Goal: Task Accomplishment & Management: Use online tool/utility

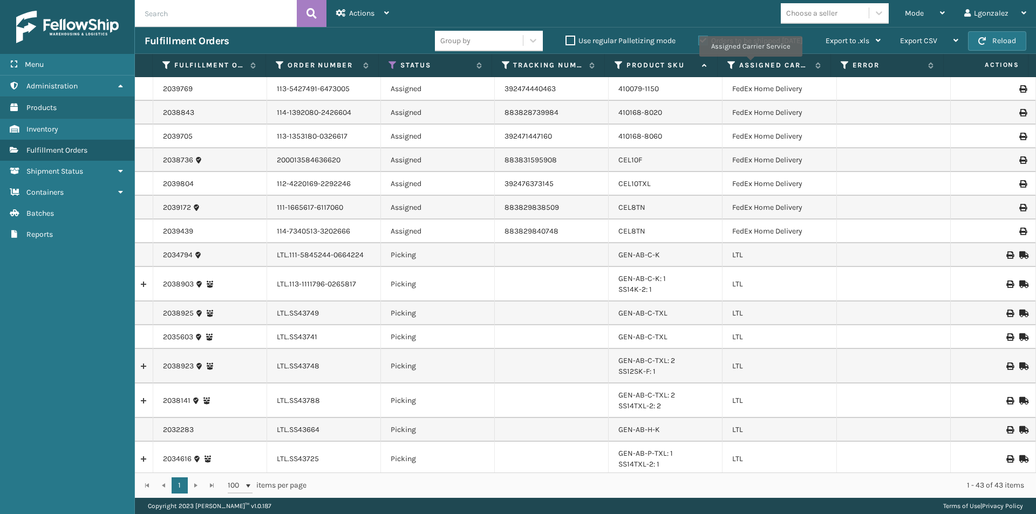
click at [609, 347] on td "GEN-AB-C-TXL" at bounding box center [665, 337] width 114 height 24
click at [944, 10] on icon at bounding box center [942, 13] width 5 height 8
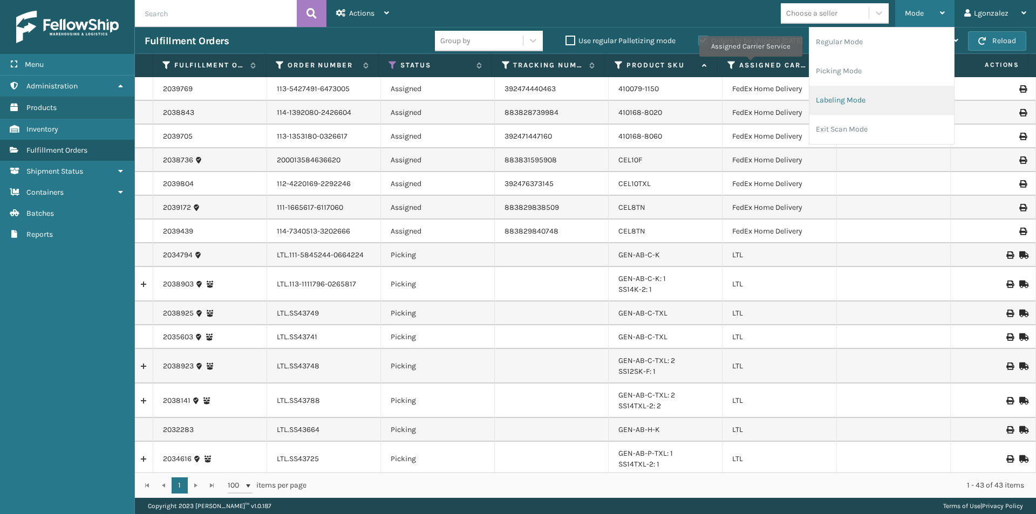
click at [865, 98] on li "Labeling Mode" at bounding box center [881, 100] width 145 height 29
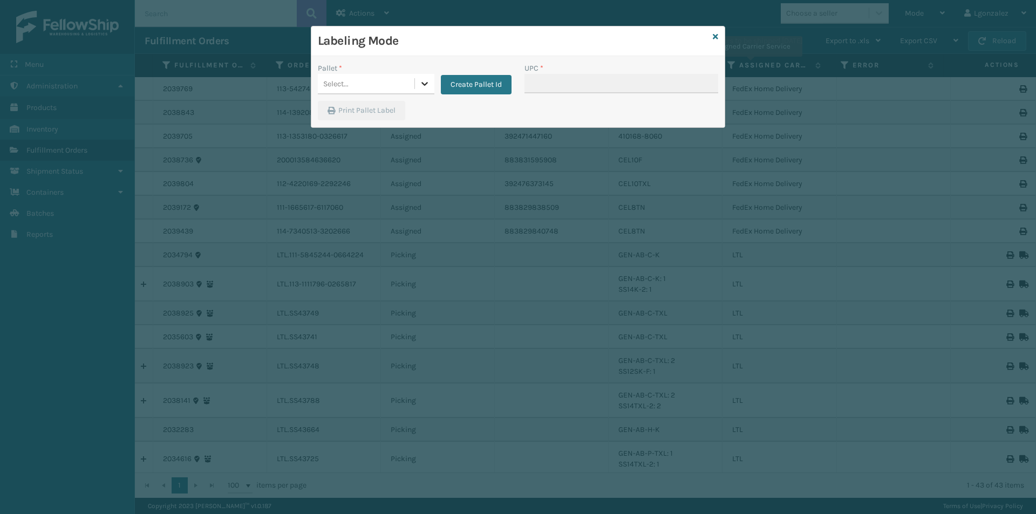
click at [424, 82] on icon at bounding box center [424, 83] width 11 height 11
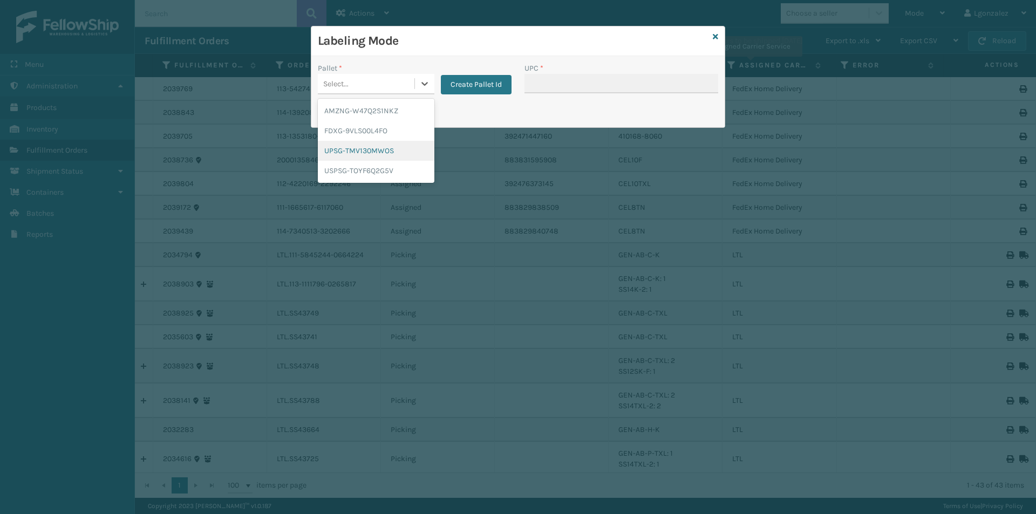
click at [387, 149] on div "UPSG-TMV130MWOS" at bounding box center [376, 151] width 117 height 20
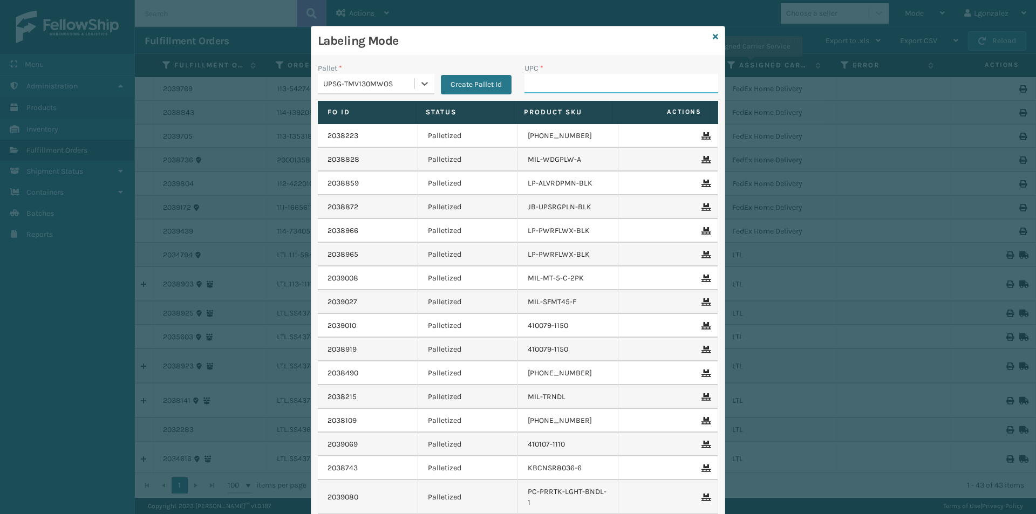
click at [539, 88] on input "UPC *" at bounding box center [621, 83] width 194 height 19
click at [421, 84] on icon at bounding box center [424, 84] width 6 height 4
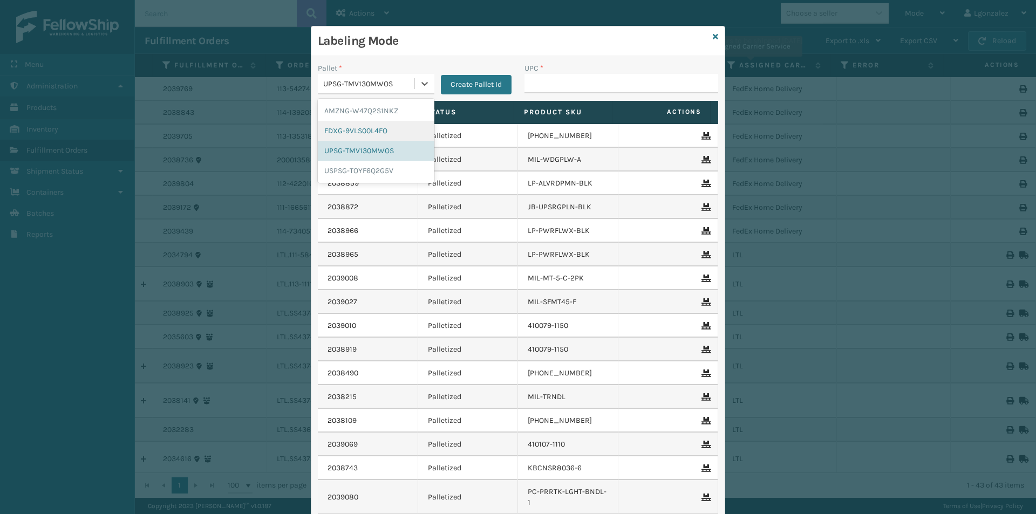
click at [377, 129] on div "FDXG-9VLS00L4FO" at bounding box center [376, 131] width 117 height 20
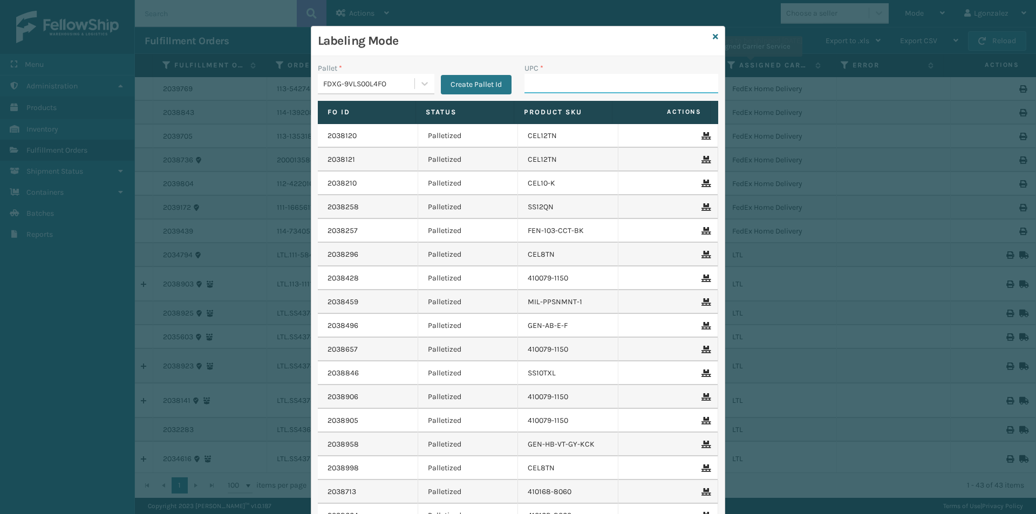
click at [560, 81] on input "UPC *" at bounding box center [621, 83] width 194 height 19
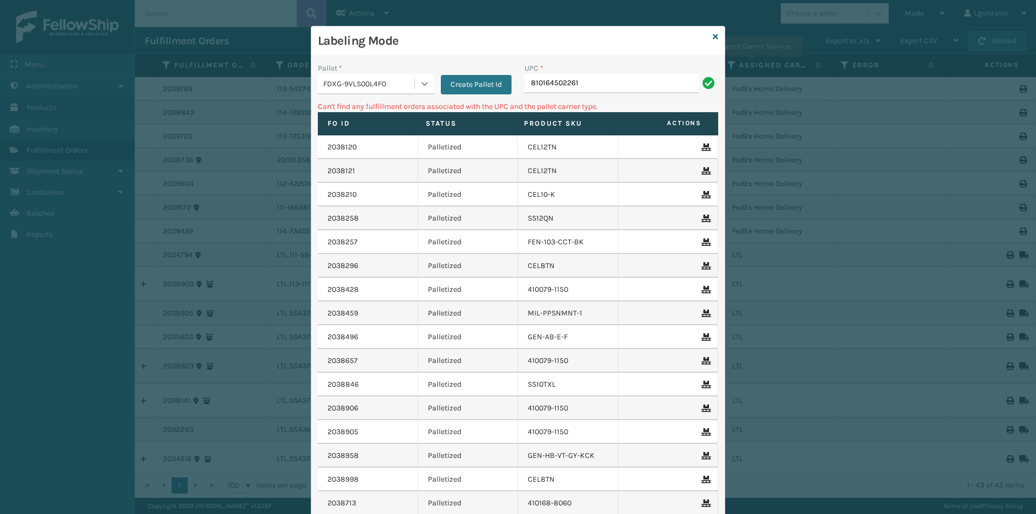
click at [420, 87] on icon at bounding box center [424, 83] width 11 height 11
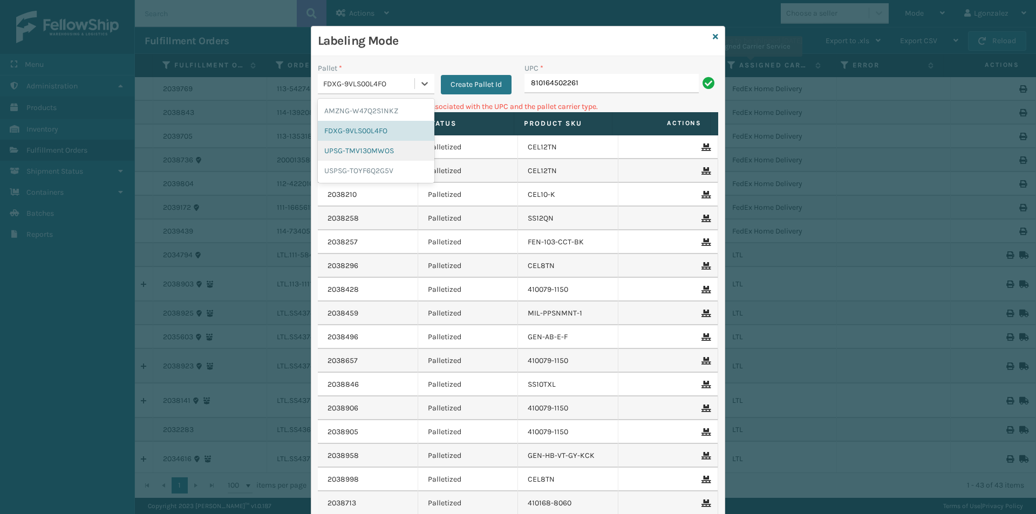
click at [396, 156] on div "UPSG-TMV130MWOS" at bounding box center [376, 151] width 117 height 20
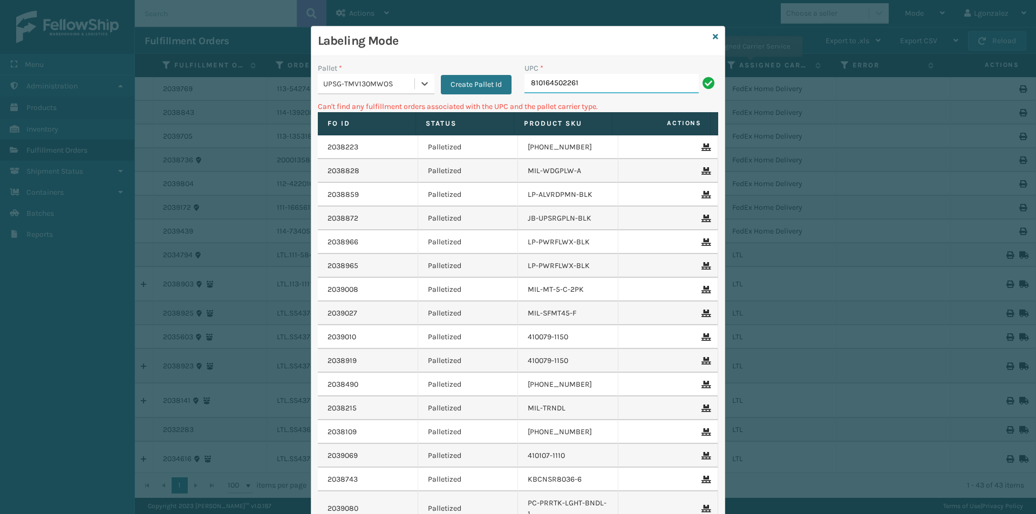
click at [606, 81] on input "810164502261" at bounding box center [611, 83] width 174 height 19
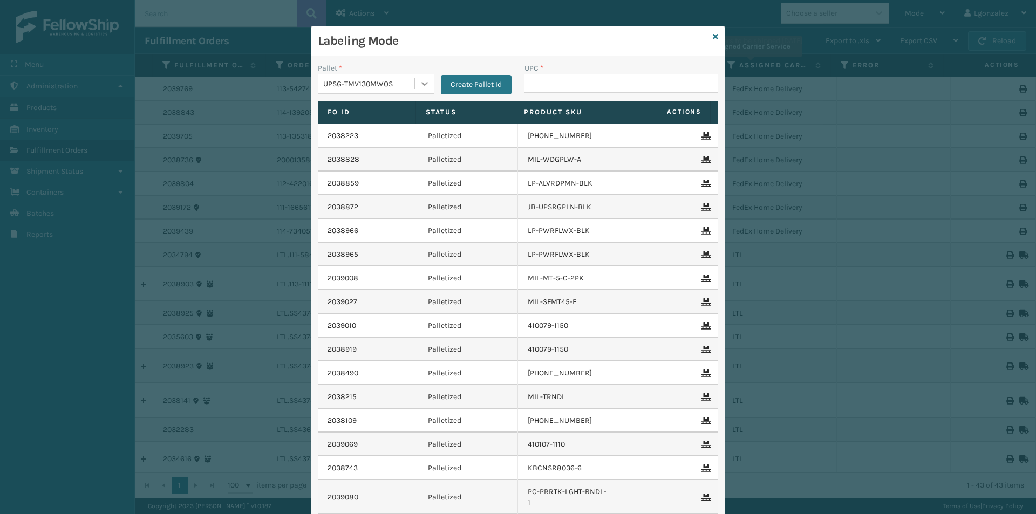
click at [419, 84] on icon at bounding box center [424, 83] width 11 height 11
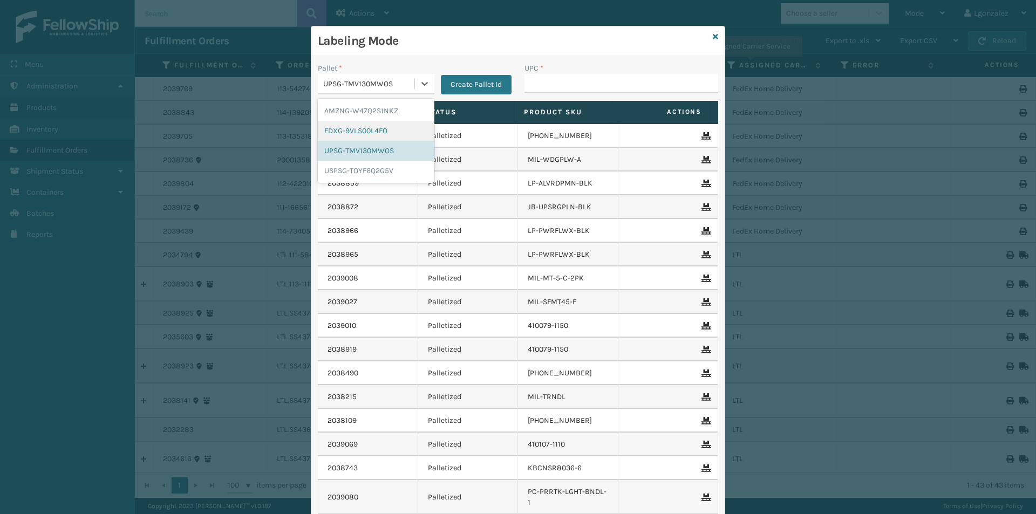
click at [362, 129] on div "FDXG-9VLS00L4FO" at bounding box center [376, 131] width 117 height 20
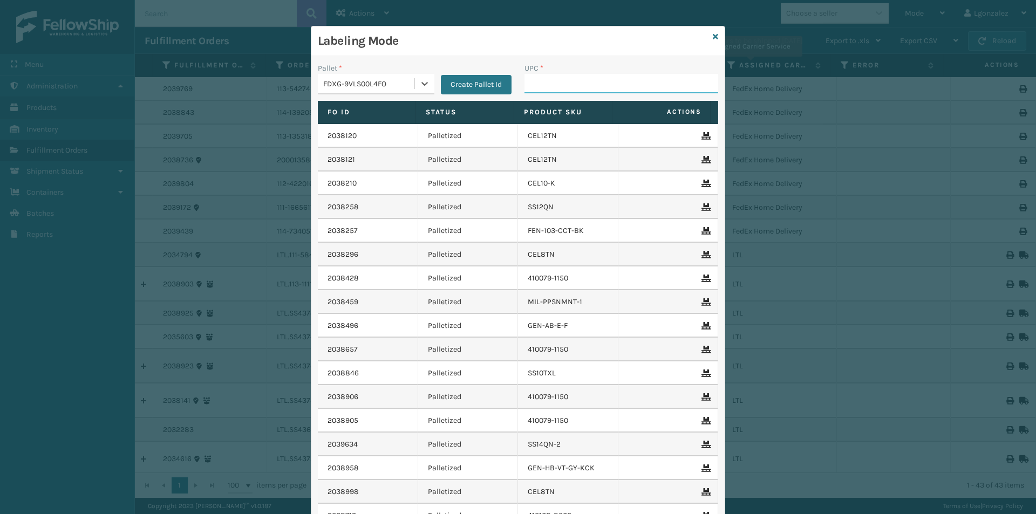
click at [552, 86] on input "UPC *" at bounding box center [621, 83] width 194 height 19
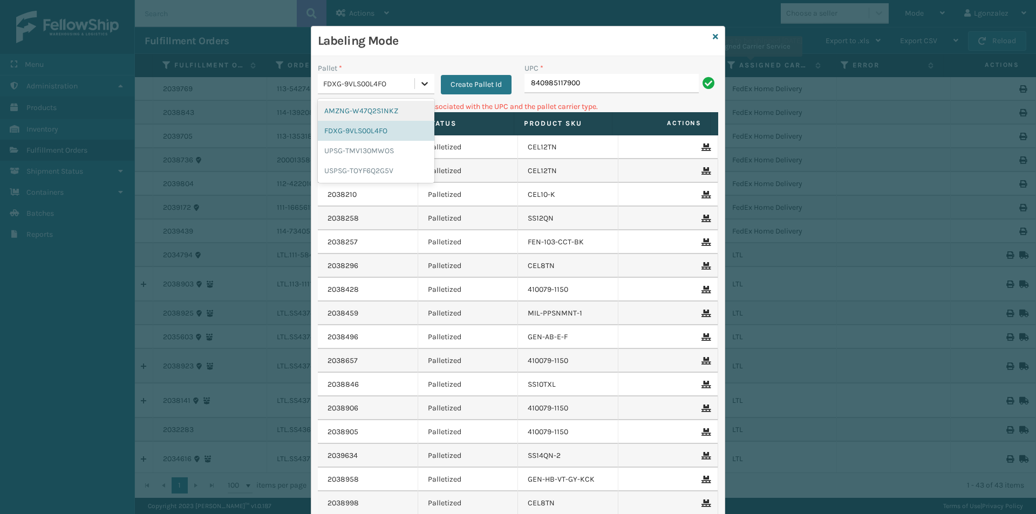
click at [420, 84] on icon at bounding box center [424, 83] width 11 height 11
click at [380, 150] on div "UPSG-TMV130MWOS" at bounding box center [376, 151] width 117 height 20
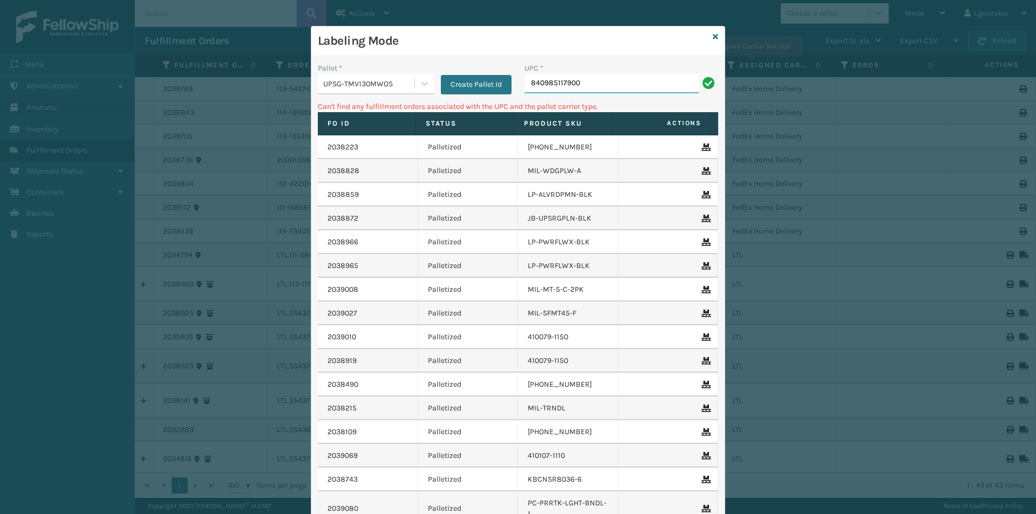
click at [588, 74] on input "840985117900" at bounding box center [611, 83] width 174 height 19
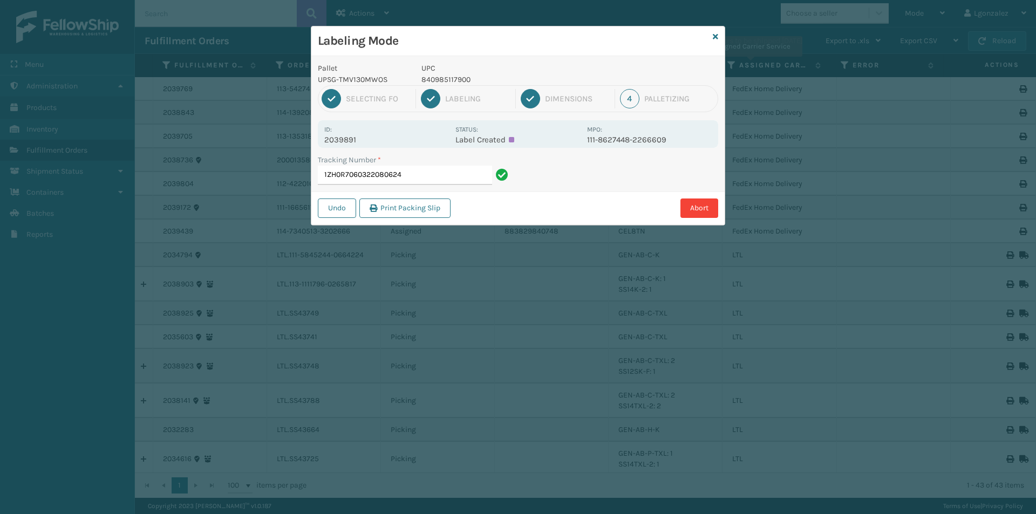
click at [441, 73] on p "UPC" at bounding box center [500, 68] width 159 height 11
drag, startPoint x: 441, startPoint y: 73, endPoint x: 445, endPoint y: 78, distance: 6.1
click at [441, 73] on p "UPC" at bounding box center [500, 68] width 159 height 11
click at [445, 78] on p "840985117900" at bounding box center [500, 79] width 159 height 11
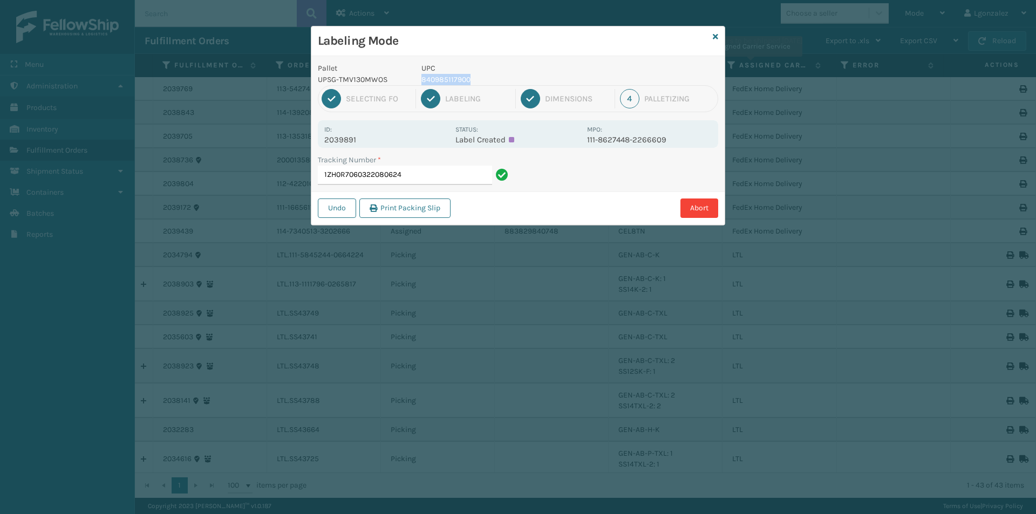
copy p "840985117900"
click at [472, 180] on input "1ZH0R7060322080624" at bounding box center [405, 175] width 174 height 19
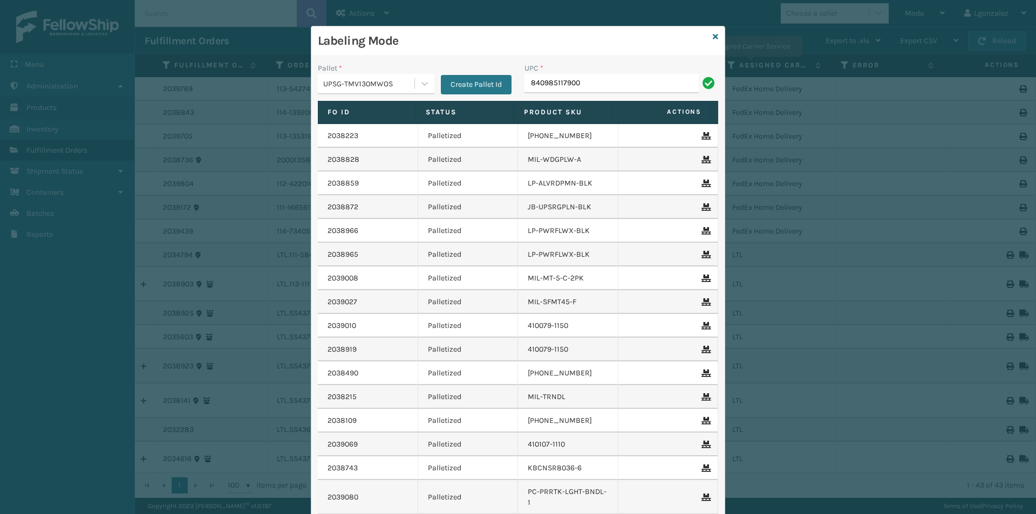
type input "840985117900"
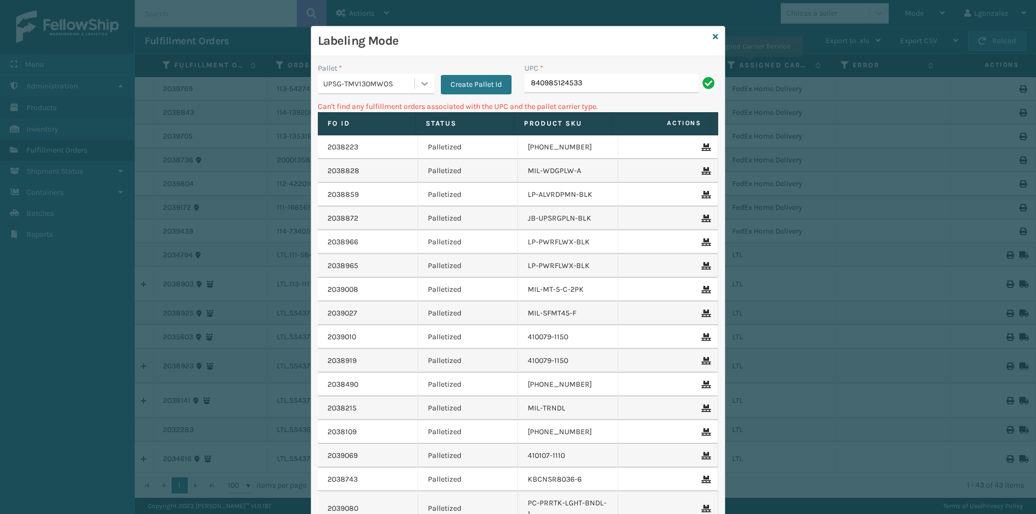
click at [427, 83] on div at bounding box center [424, 83] width 19 height 19
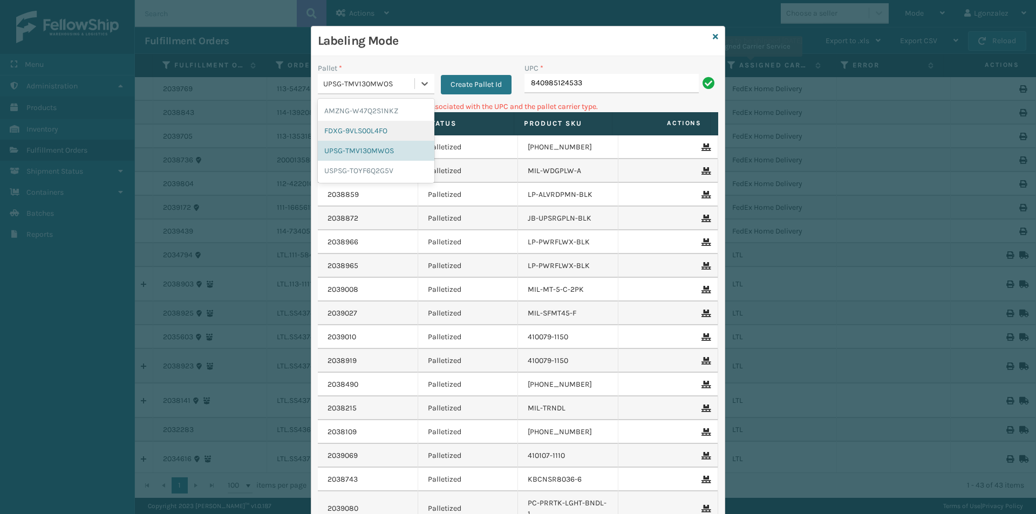
click at [388, 131] on div "FDXG-9VLS00L4FO" at bounding box center [376, 131] width 117 height 20
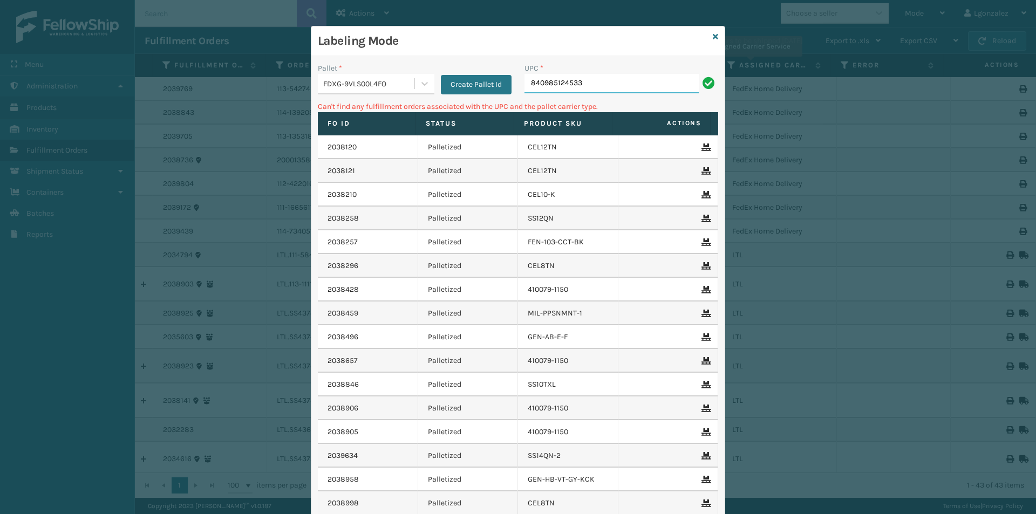
click at [585, 83] on input "840985124533" at bounding box center [611, 83] width 174 height 19
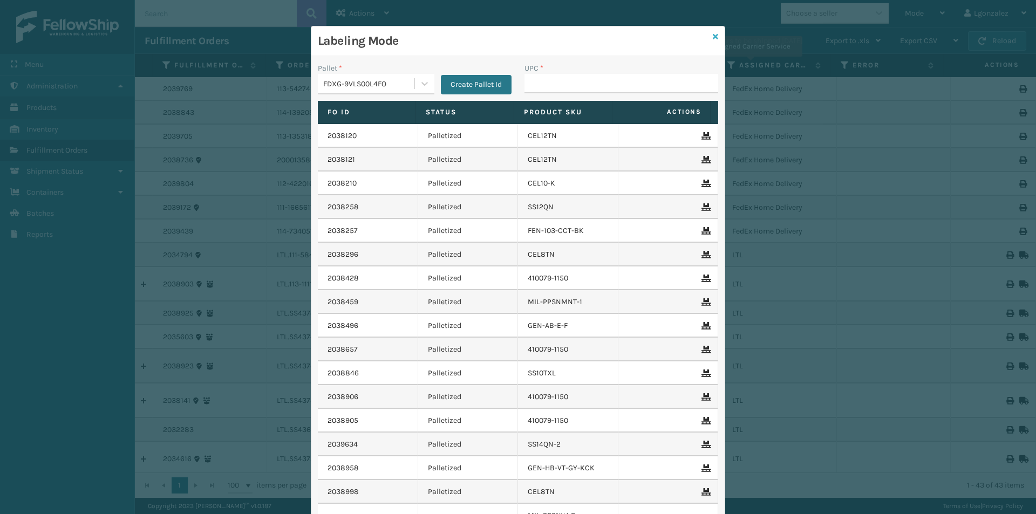
click at [712, 37] on icon at bounding box center [714, 37] width 5 height 8
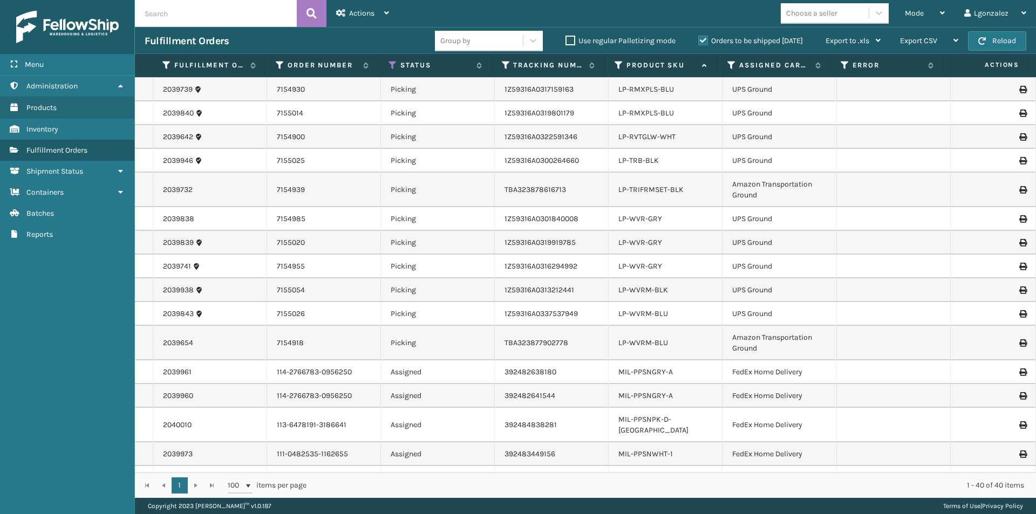
scroll to position [640, 0]
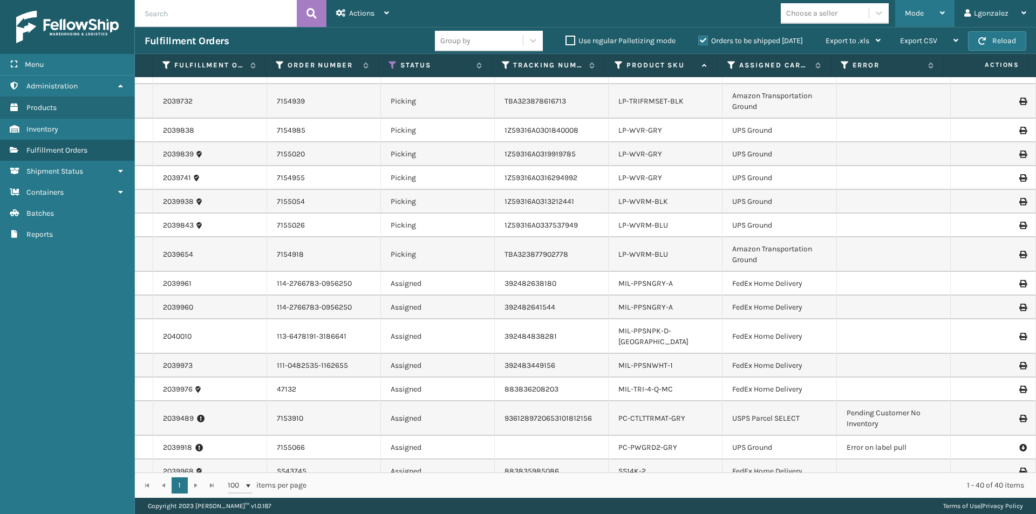
click at [931, 14] on div "Mode" at bounding box center [925, 13] width 40 height 27
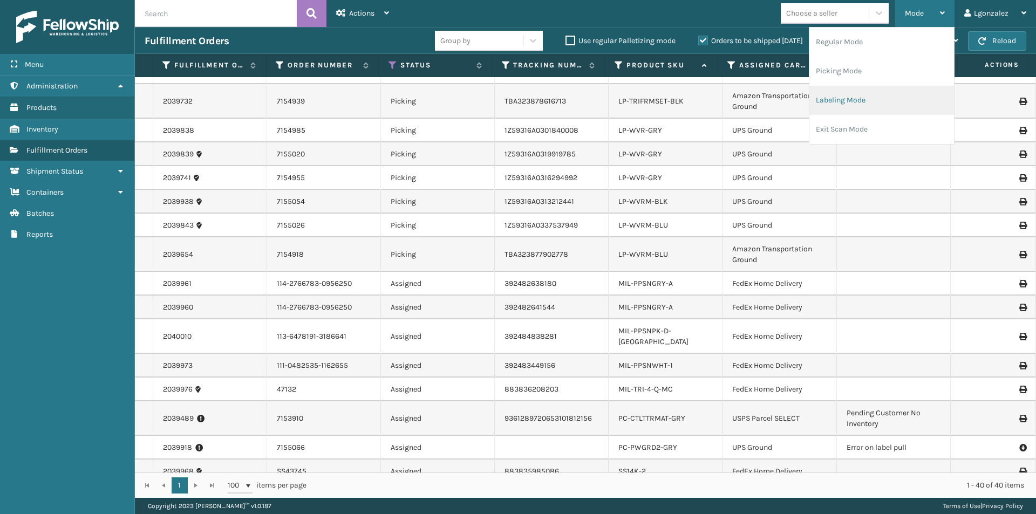
click at [885, 106] on li "Labeling Mode" at bounding box center [881, 100] width 145 height 29
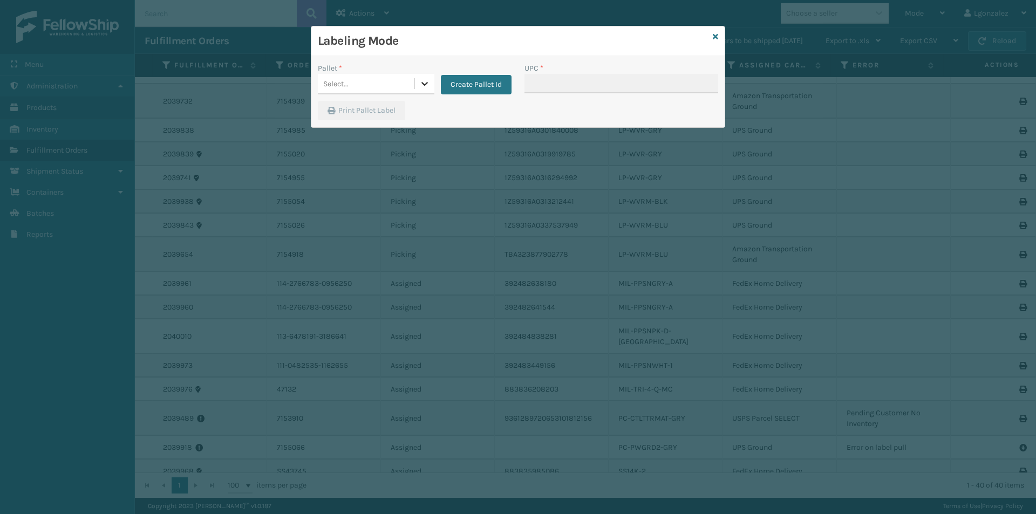
click at [417, 78] on div at bounding box center [424, 83] width 19 height 19
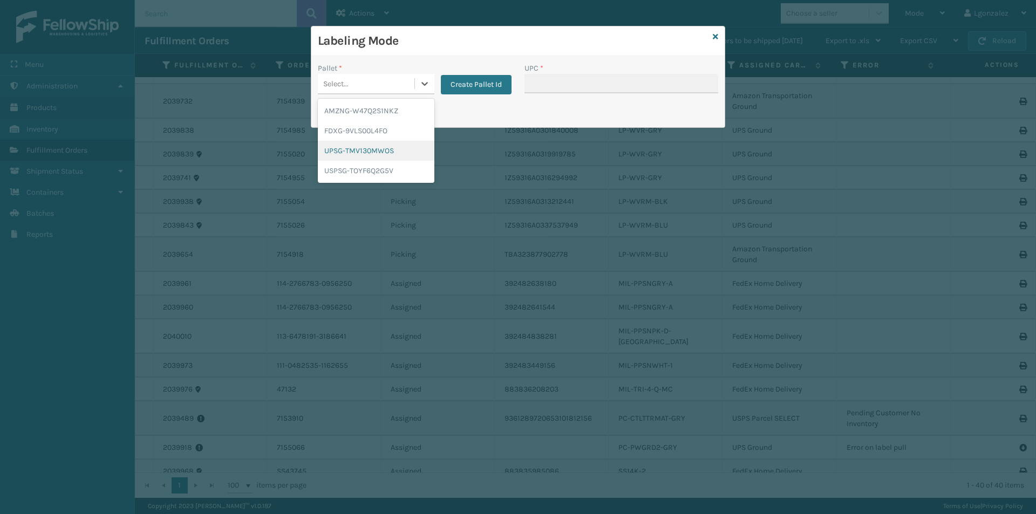
click at [396, 153] on div "UPSG-TMV130MWOS" at bounding box center [376, 151] width 117 height 20
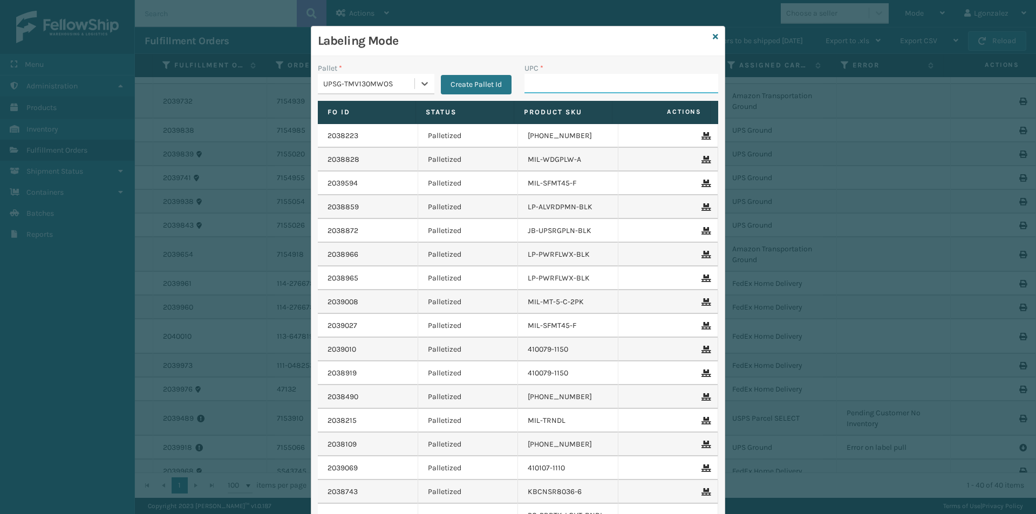
click at [540, 87] on input "UPC *" at bounding box center [621, 83] width 194 height 19
type input "850040381481"
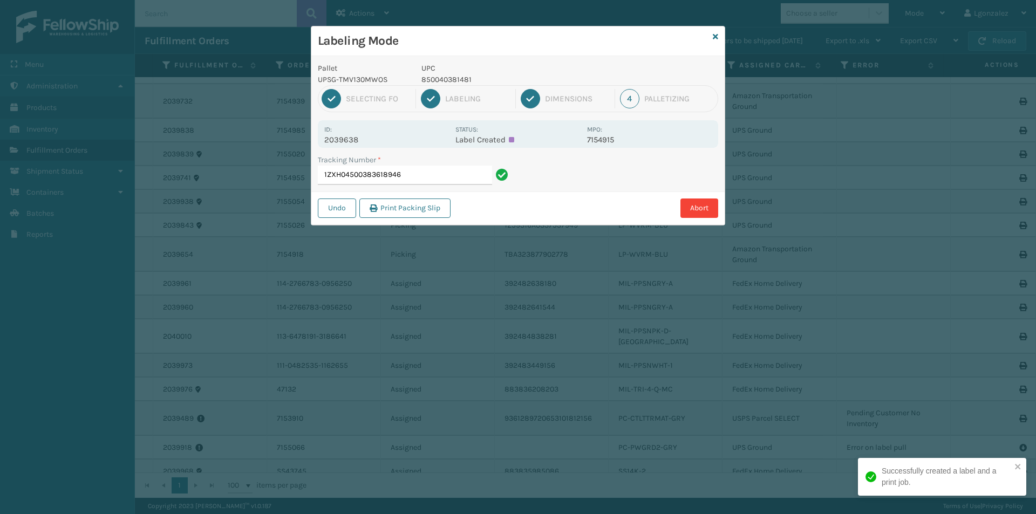
click at [457, 83] on p "850040381481" at bounding box center [500, 79] width 159 height 11
copy p "850040381481"
click at [424, 167] on input "1ZXH04500383618946" at bounding box center [405, 175] width 174 height 19
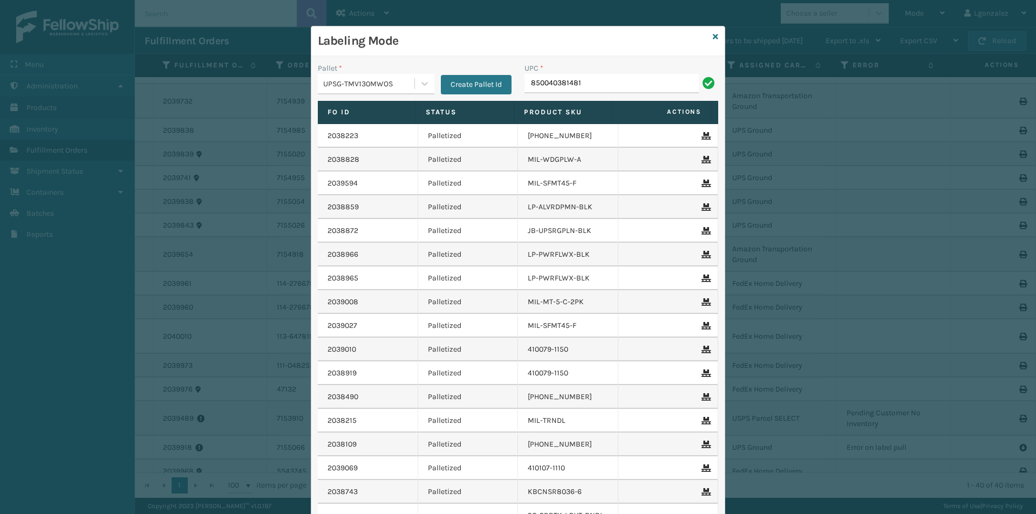
type input "850040381481"
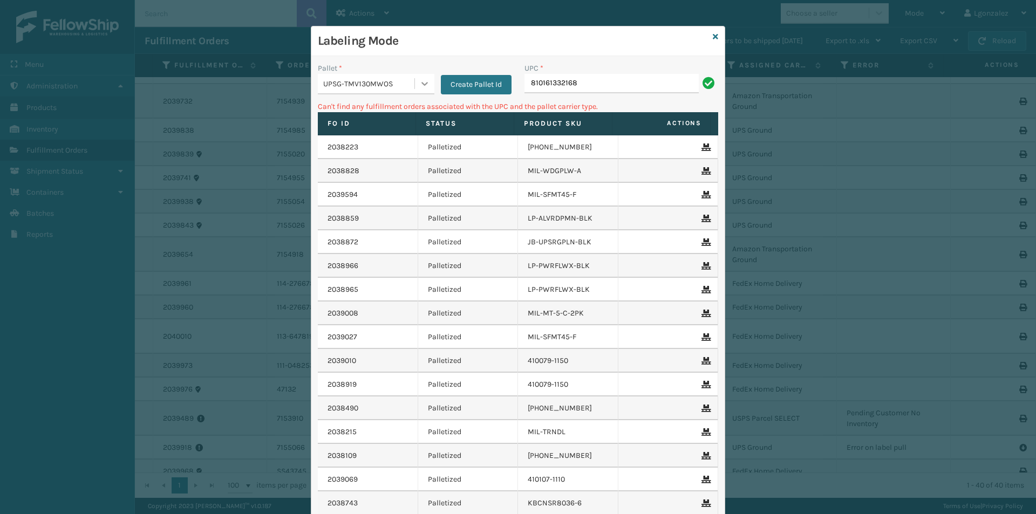
click at [415, 84] on div at bounding box center [424, 83] width 19 height 19
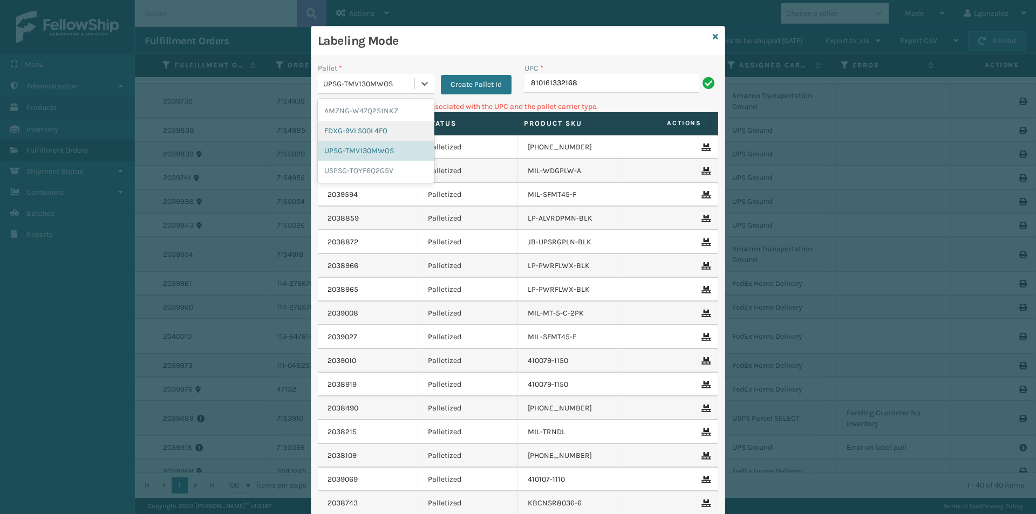
click at [391, 132] on div "FDXG-9VLS00L4FO" at bounding box center [376, 131] width 117 height 20
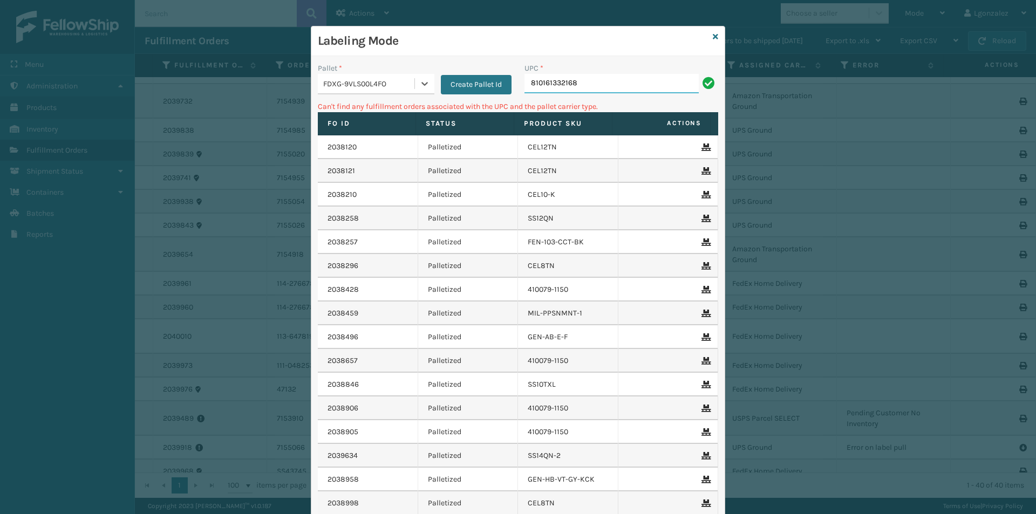
click at [578, 76] on input "810161332168" at bounding box center [611, 83] width 174 height 19
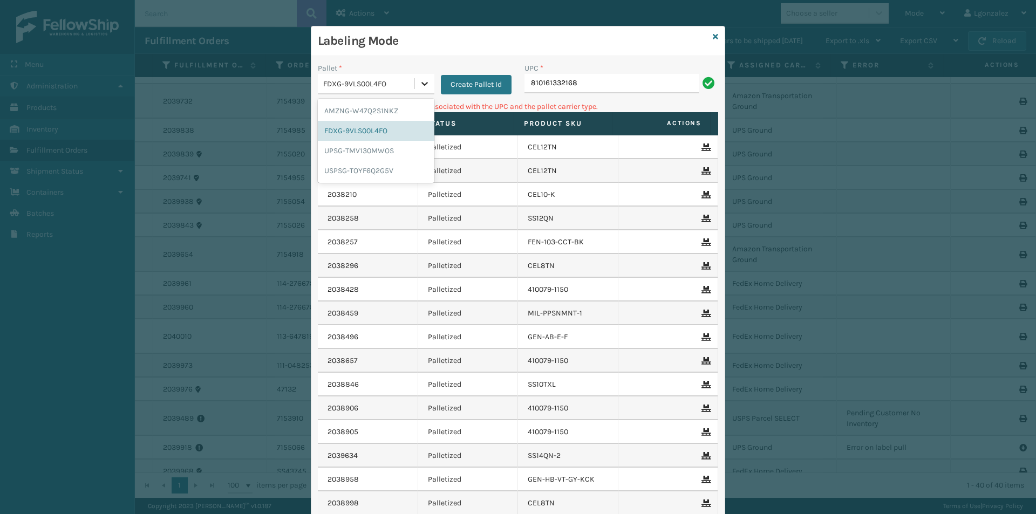
click at [424, 82] on icon at bounding box center [424, 83] width 11 height 11
click at [416, 109] on div "AMZNG-W47Q2S1NKZ" at bounding box center [376, 111] width 117 height 20
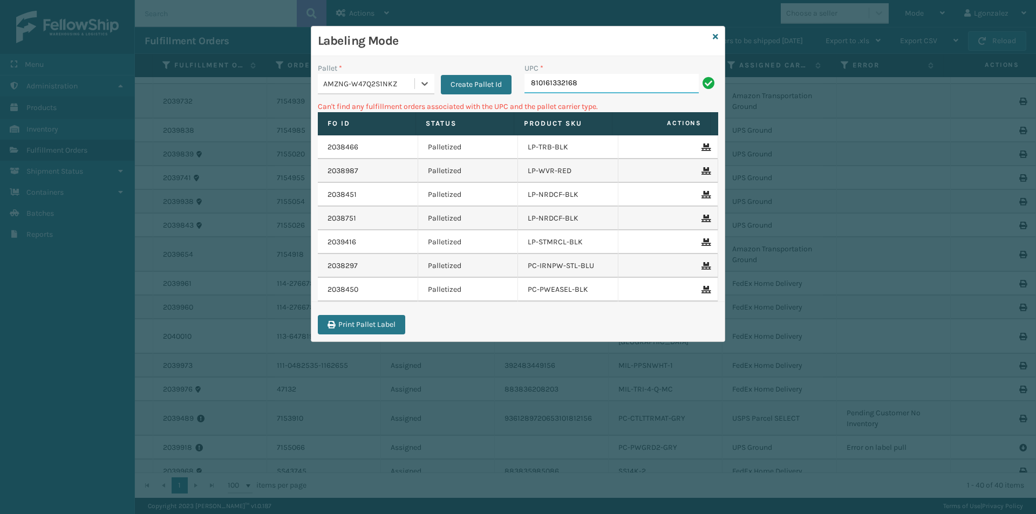
click at [602, 84] on input "810161332168" at bounding box center [611, 83] width 174 height 19
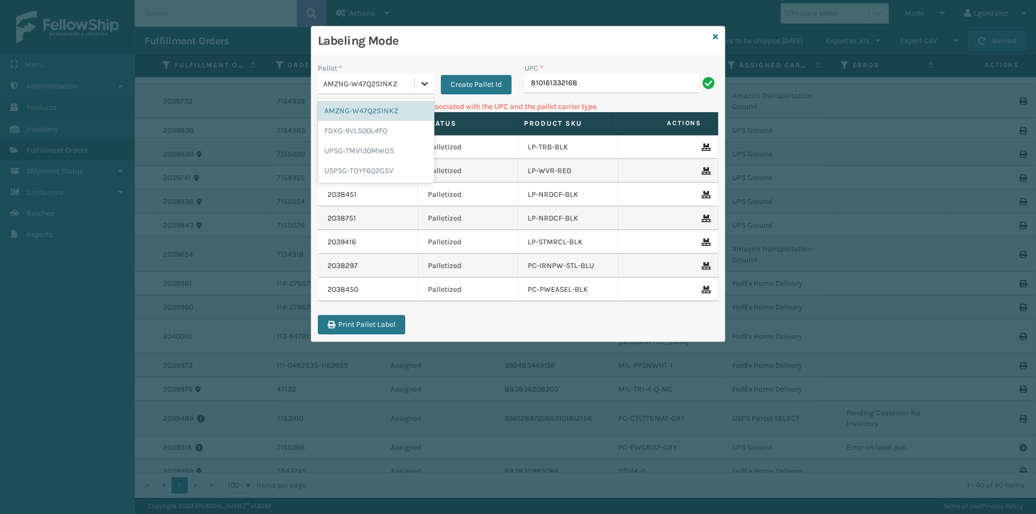
drag, startPoint x: 426, startPoint y: 81, endPoint x: 369, endPoint y: 152, distance: 90.6
click at [425, 83] on icon at bounding box center [424, 83] width 11 height 11
drag, startPoint x: 374, startPoint y: 173, endPoint x: 389, endPoint y: 165, distance: 16.9
click at [374, 173] on div "USPSG-TOYF6Q2G5V" at bounding box center [376, 171] width 117 height 20
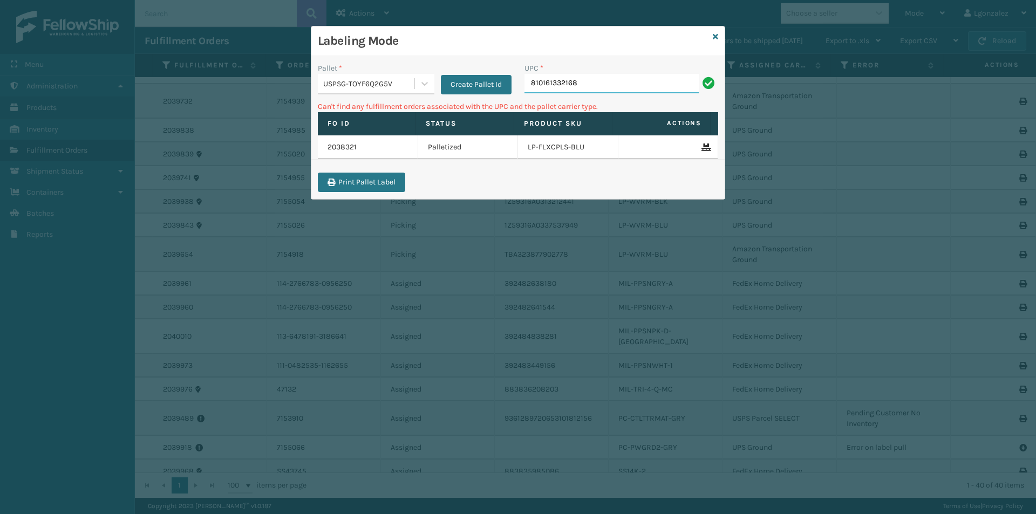
click at [599, 86] on input "810161332168" at bounding box center [611, 83] width 174 height 19
click at [717, 37] on icon at bounding box center [714, 37] width 5 height 8
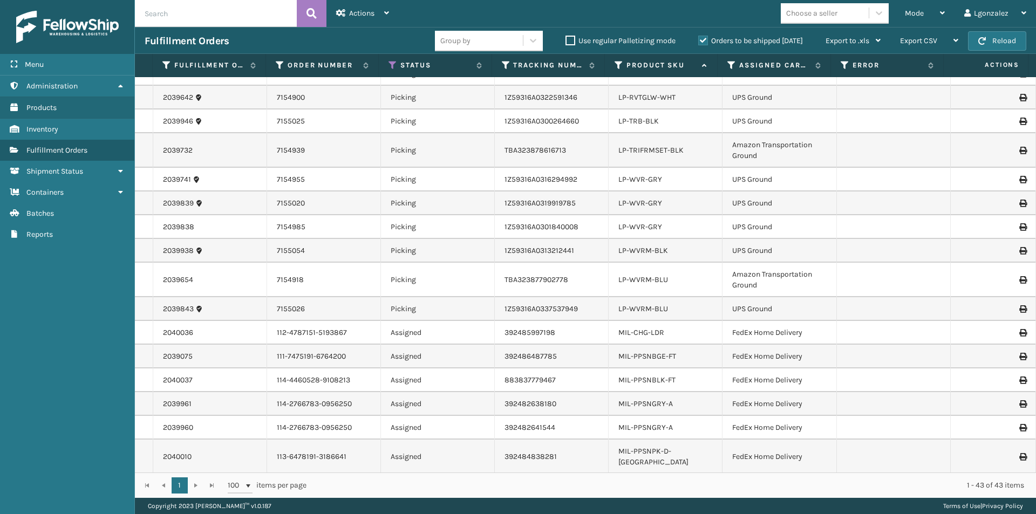
scroll to position [550, 0]
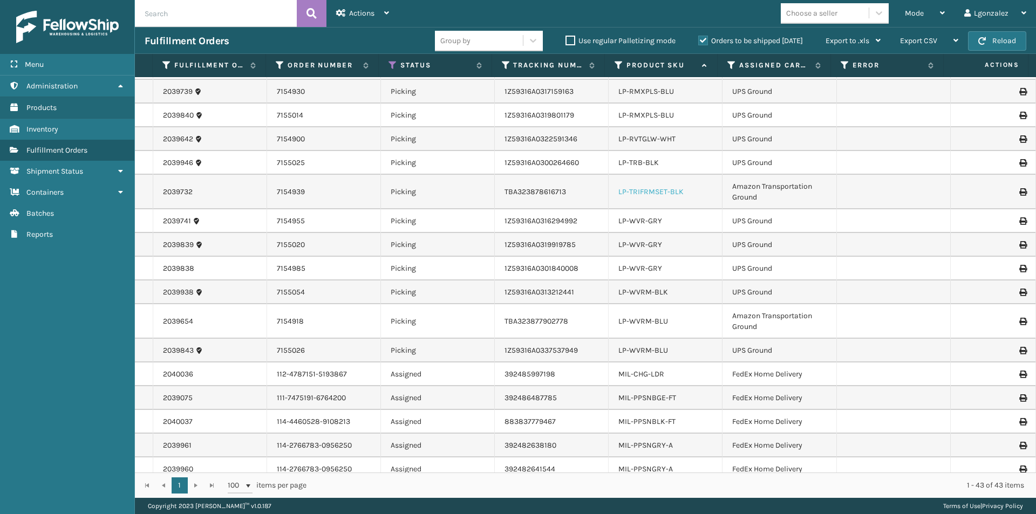
click at [648, 192] on link "LP-TRIFRMSET-BLK" at bounding box center [650, 191] width 65 height 9
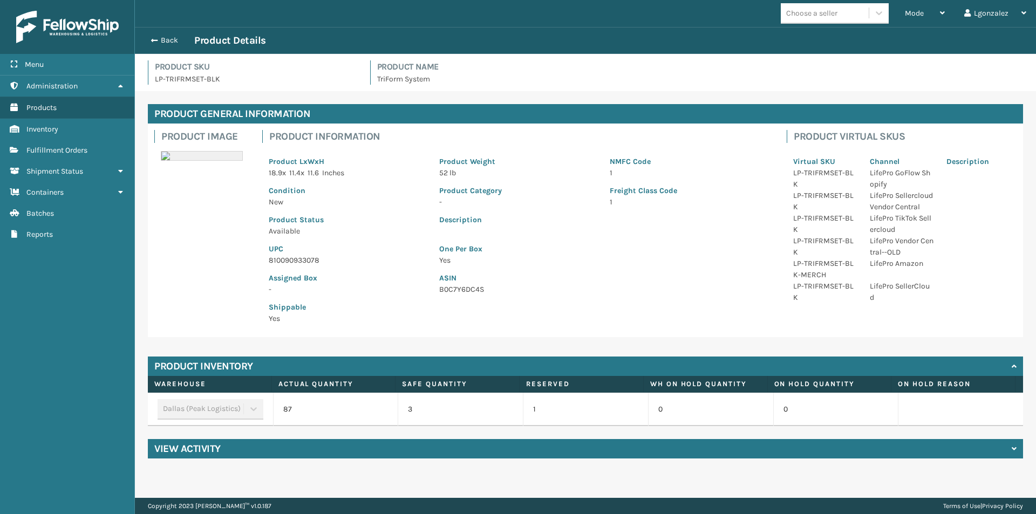
click at [297, 258] on p "810090933078" at bounding box center [347, 260] width 157 height 11
copy p "810090933078"
click at [58, 153] on span "Fulfillment Orders" at bounding box center [56, 150] width 61 height 9
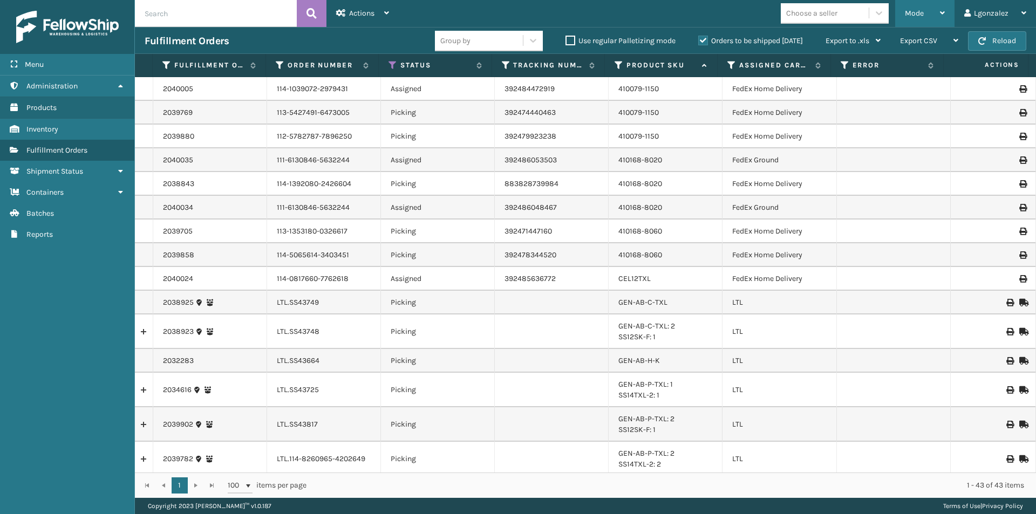
click at [938, 12] on div "Mode" at bounding box center [925, 13] width 40 height 27
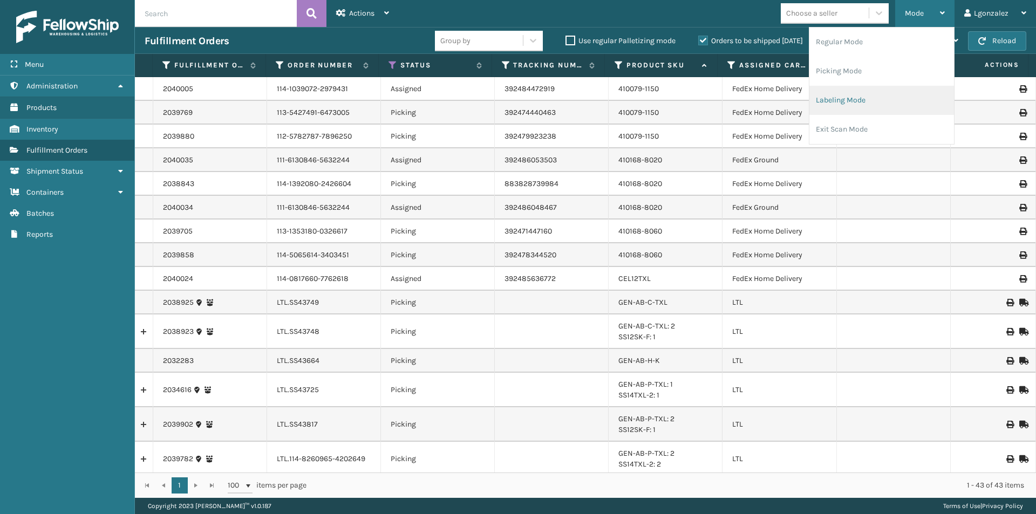
click at [862, 98] on li "Labeling Mode" at bounding box center [881, 100] width 145 height 29
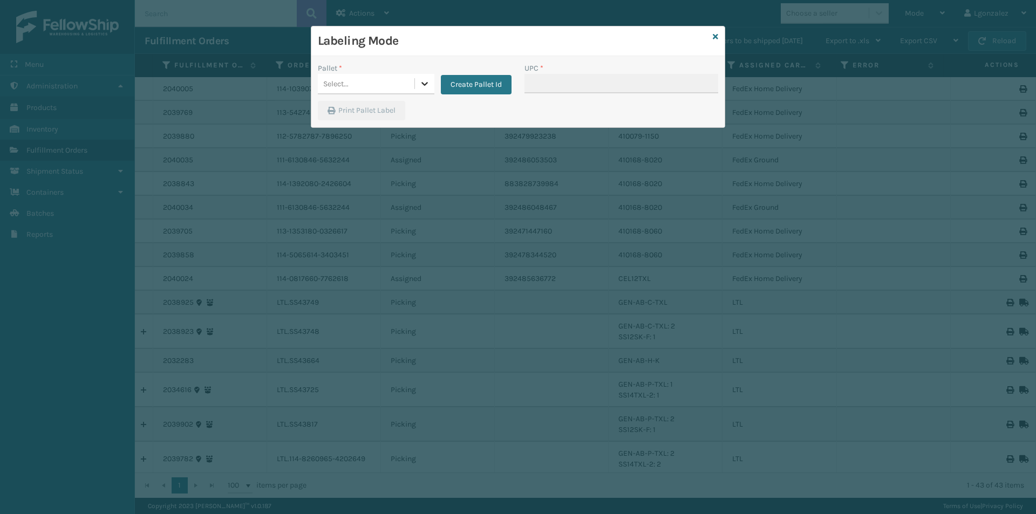
click at [416, 85] on div at bounding box center [424, 83] width 19 height 19
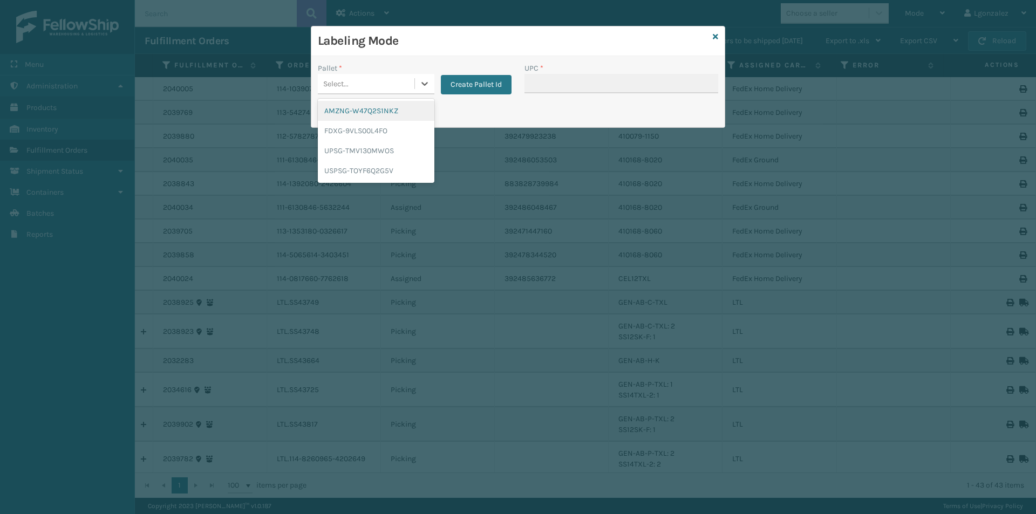
click at [398, 109] on div "AMZNG-W47Q2S1NKZ" at bounding box center [376, 111] width 117 height 20
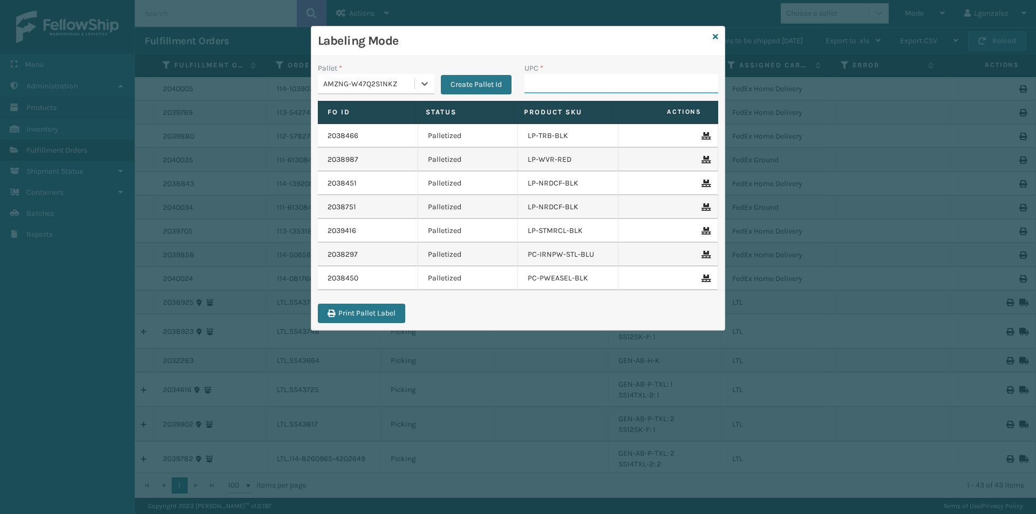
click at [556, 91] on input "UPC *" at bounding box center [621, 83] width 194 height 19
paste input "810090933078"
type input "810090933078"
click at [422, 87] on icon at bounding box center [424, 83] width 11 height 11
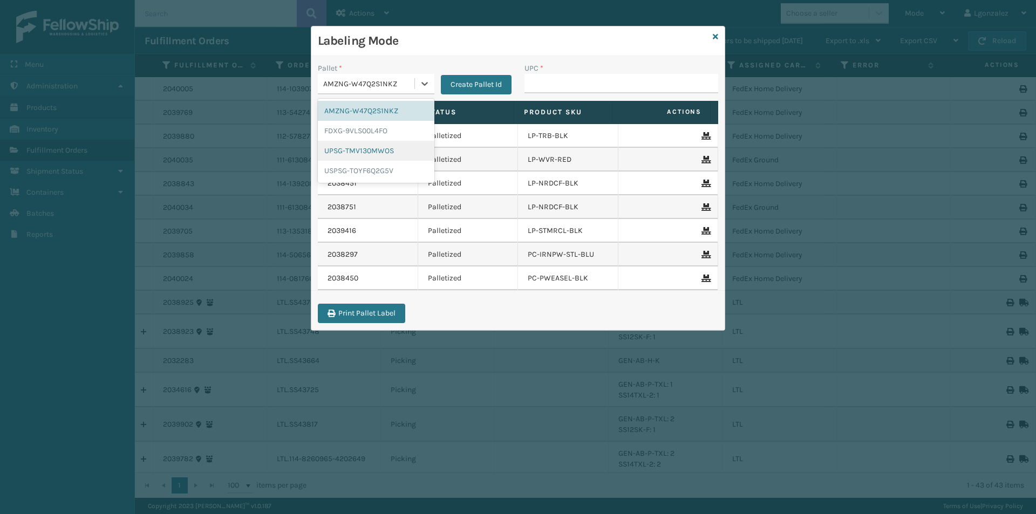
click at [388, 151] on div "UPSG-TMV130MWOS" at bounding box center [376, 151] width 117 height 20
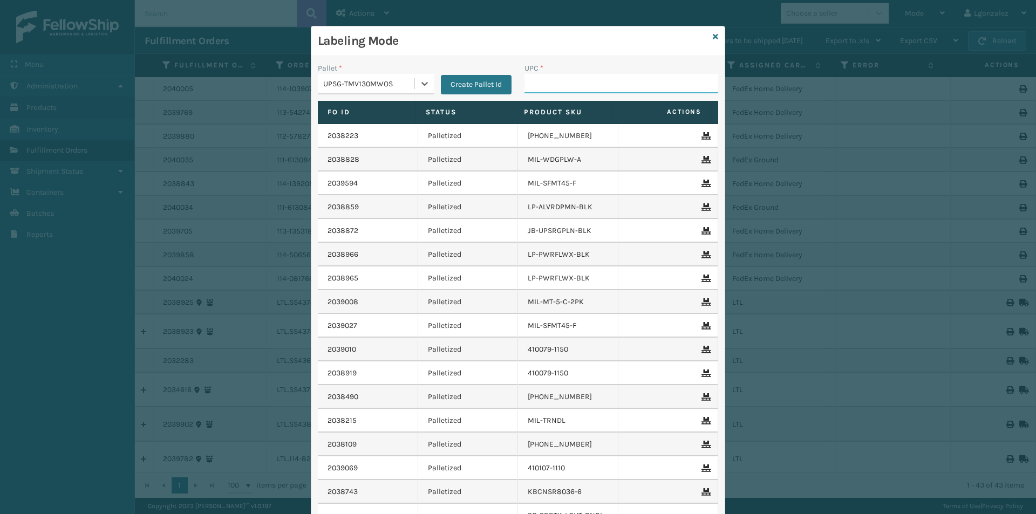
click at [546, 82] on input "UPC *" at bounding box center [621, 83] width 194 height 19
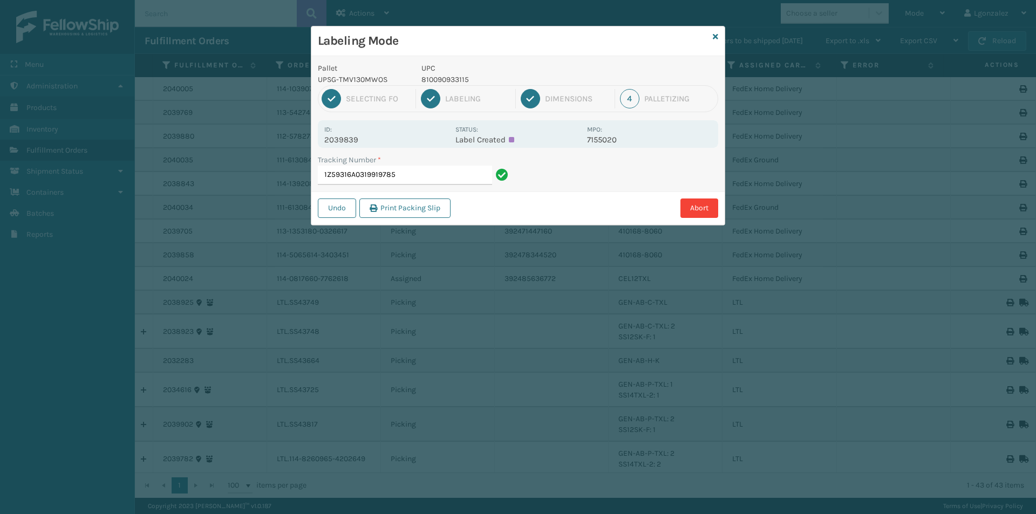
click at [447, 76] on p "810090933115" at bounding box center [500, 79] width 159 height 11
copy p "810090933115"
click at [456, 179] on input "1Z59316A0319919785" at bounding box center [405, 175] width 174 height 19
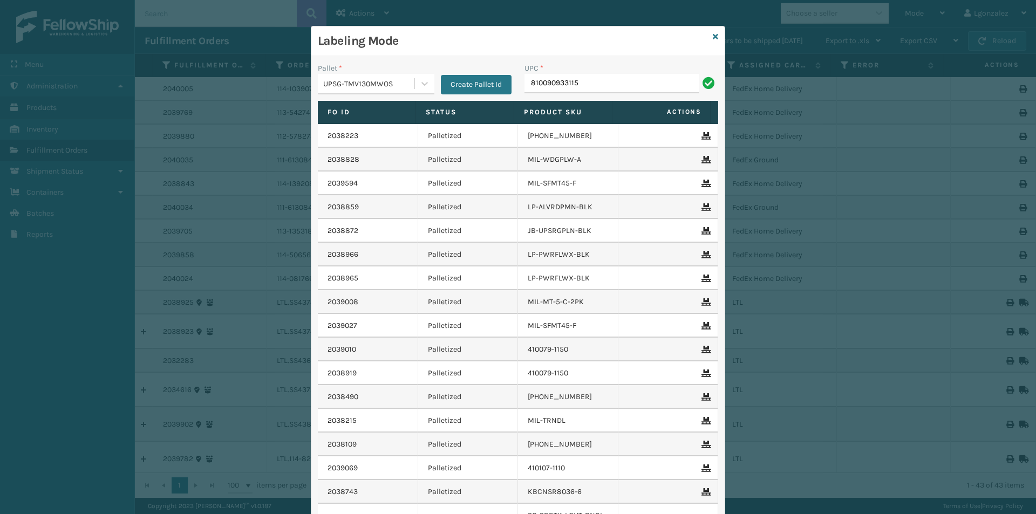
type input "810090933115"
type input "LP-TRB-BLK"
type input "LP-RMXPLS-BLU"
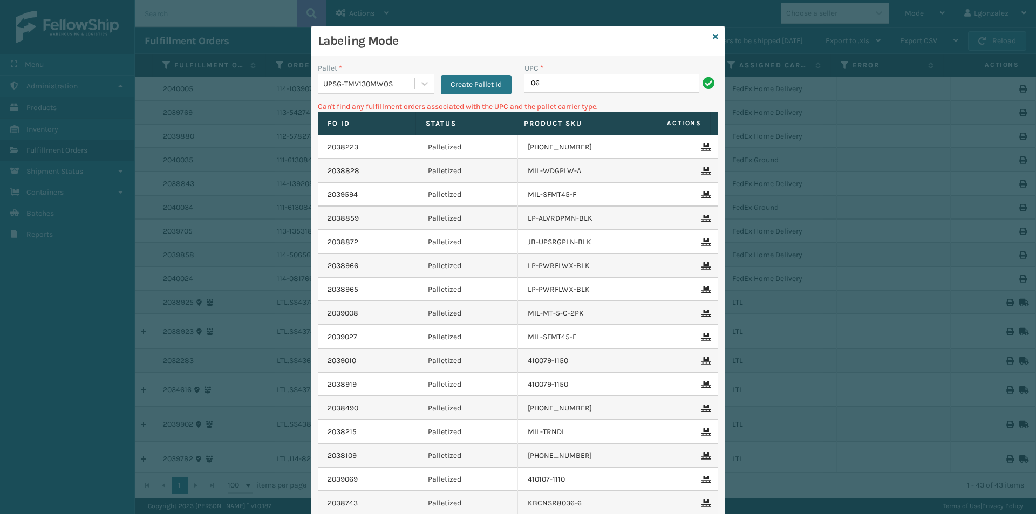
type input "0"
type input "LP-HVT-BLU"
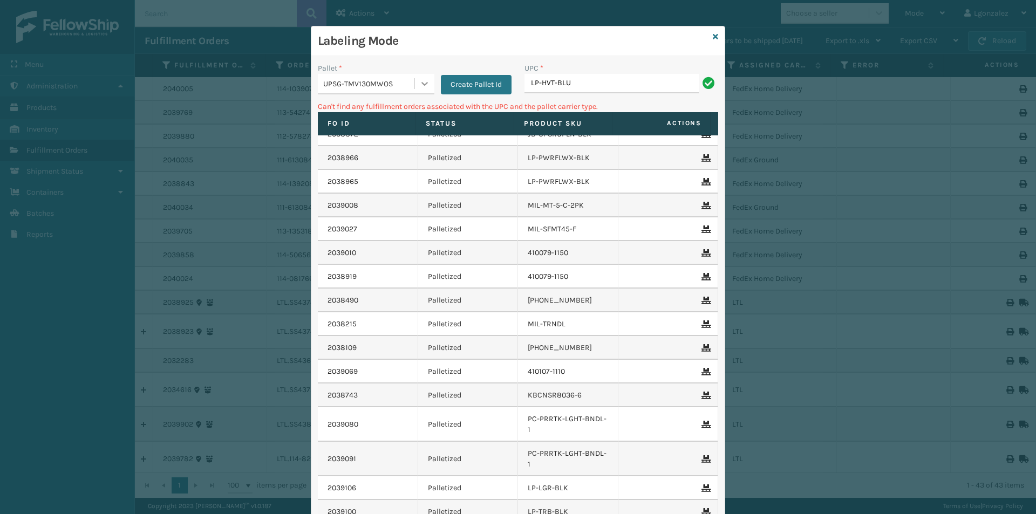
click at [420, 78] on icon at bounding box center [424, 83] width 11 height 11
click at [393, 109] on div "AMZNG-W47Q2S1NKZ" at bounding box center [376, 111] width 117 height 20
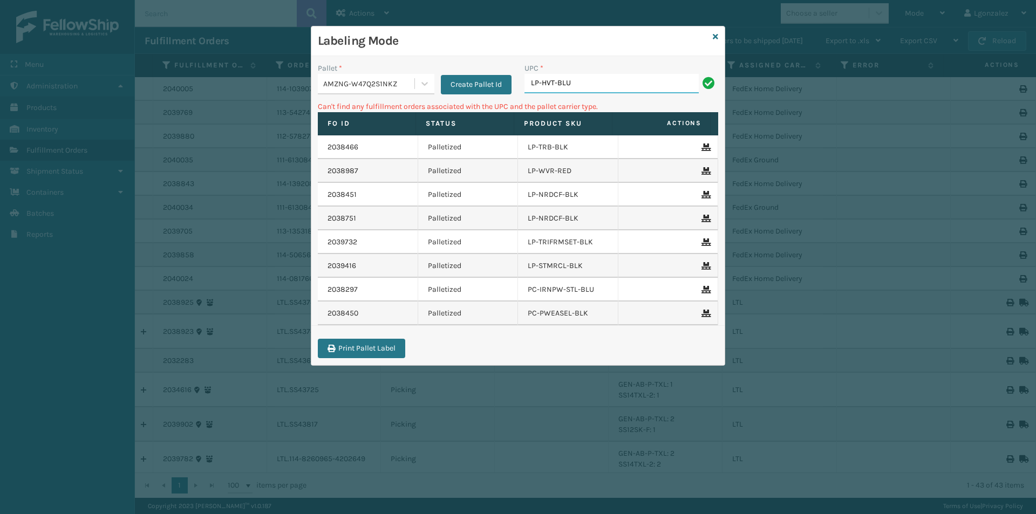
click at [579, 86] on input "LP-HVT-BLU" at bounding box center [611, 83] width 174 height 19
type input "8"
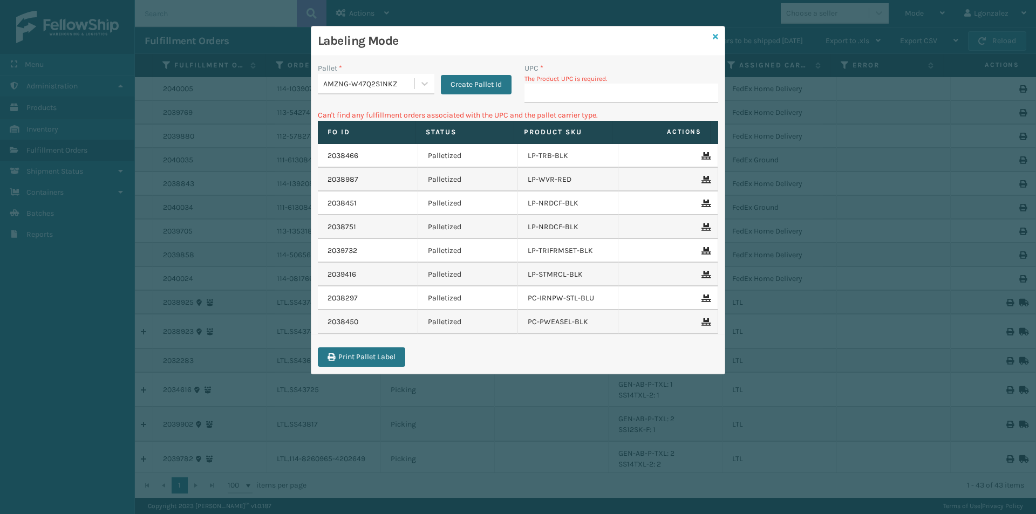
click at [716, 38] on icon at bounding box center [714, 37] width 5 height 8
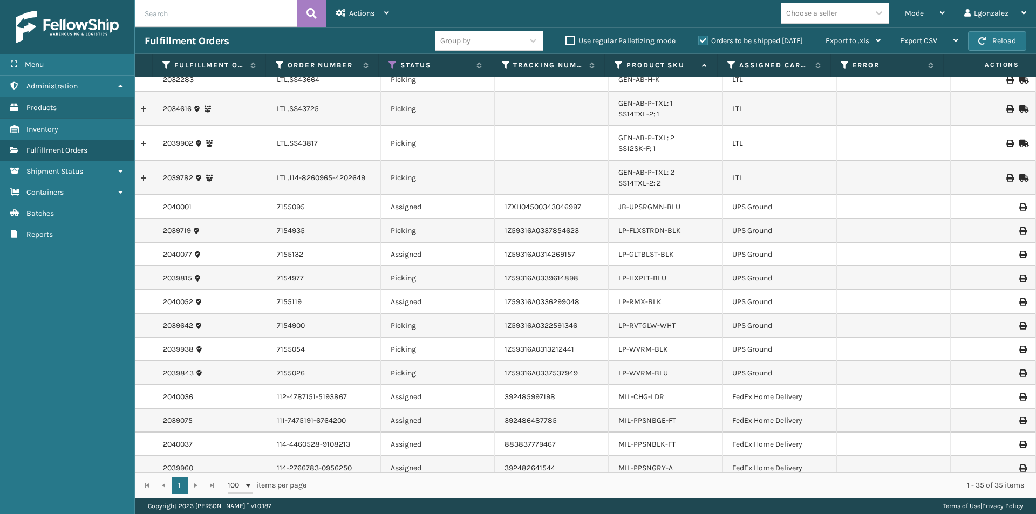
scroll to position [324, 0]
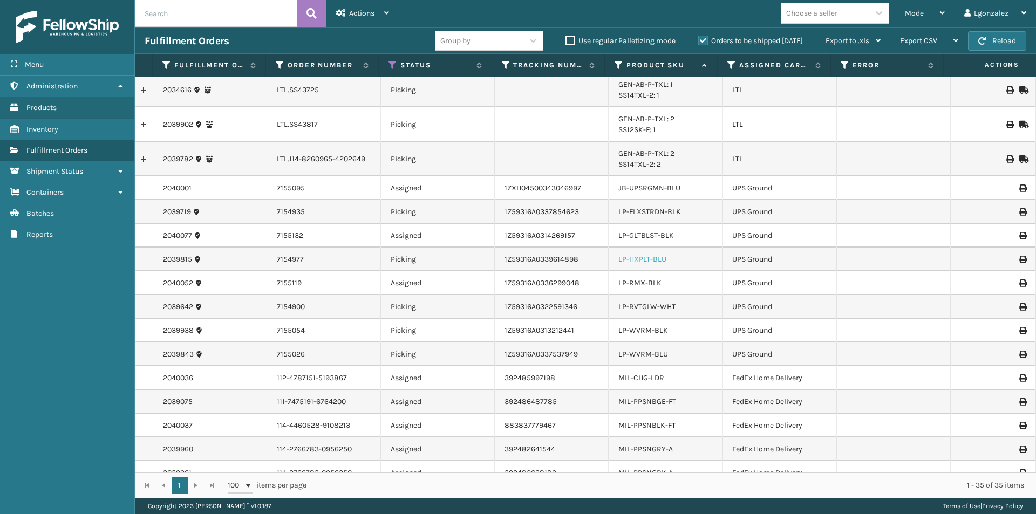
click at [642, 258] on link "LP-HXPLT-BLU" at bounding box center [642, 259] width 48 height 9
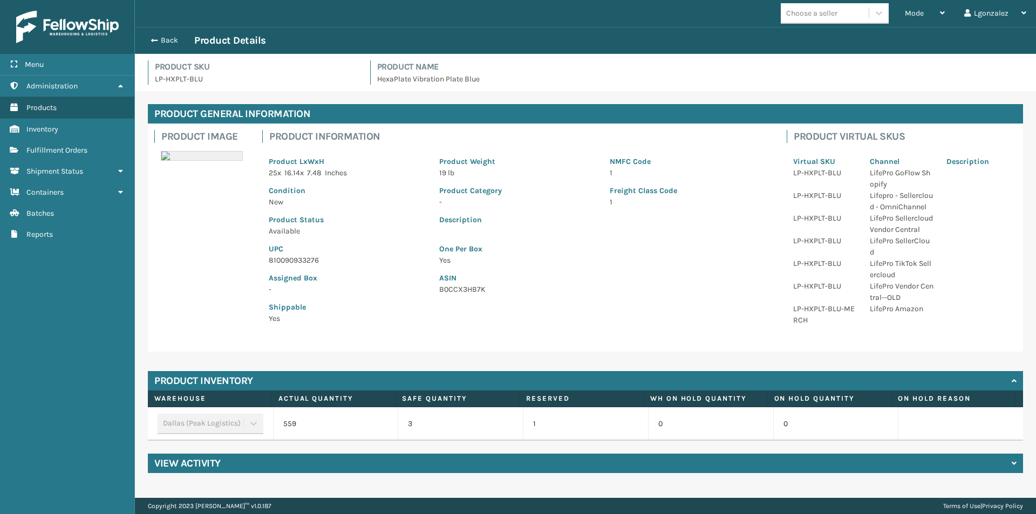
click at [300, 258] on p "810090933276" at bounding box center [347, 260] width 157 height 11
copy p "810090933276"
click at [83, 146] on span "Fulfillment Orders" at bounding box center [56, 150] width 61 height 9
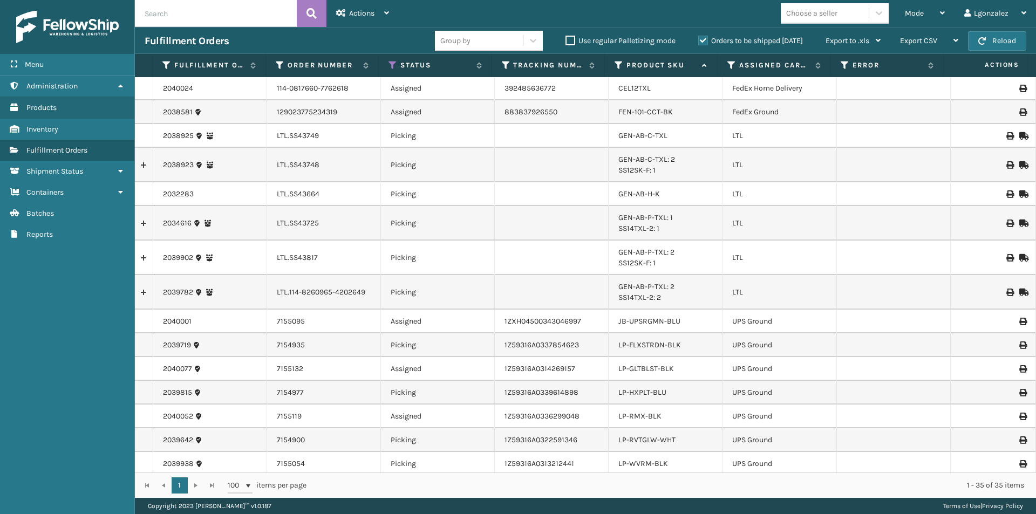
scroll to position [270, 0]
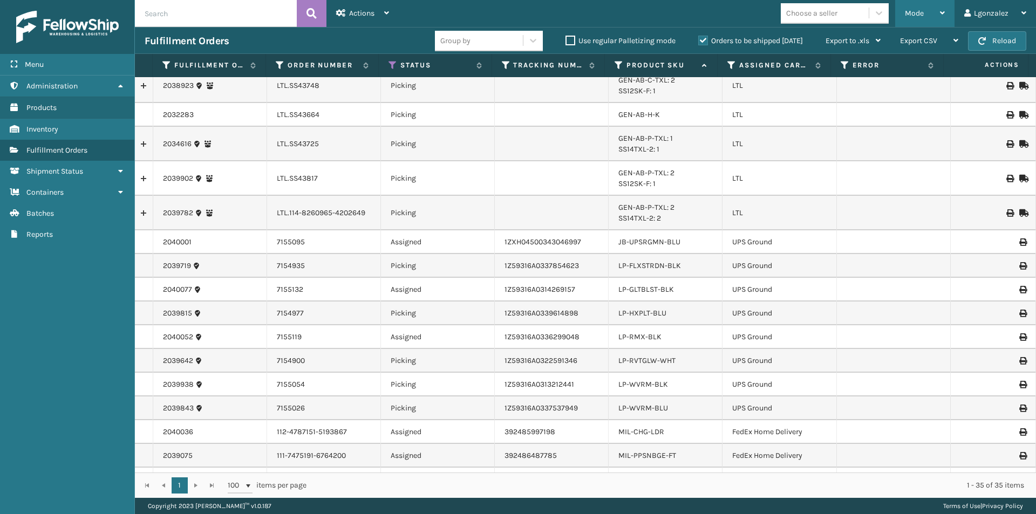
click at [930, 19] on div "Mode" at bounding box center [925, 13] width 40 height 27
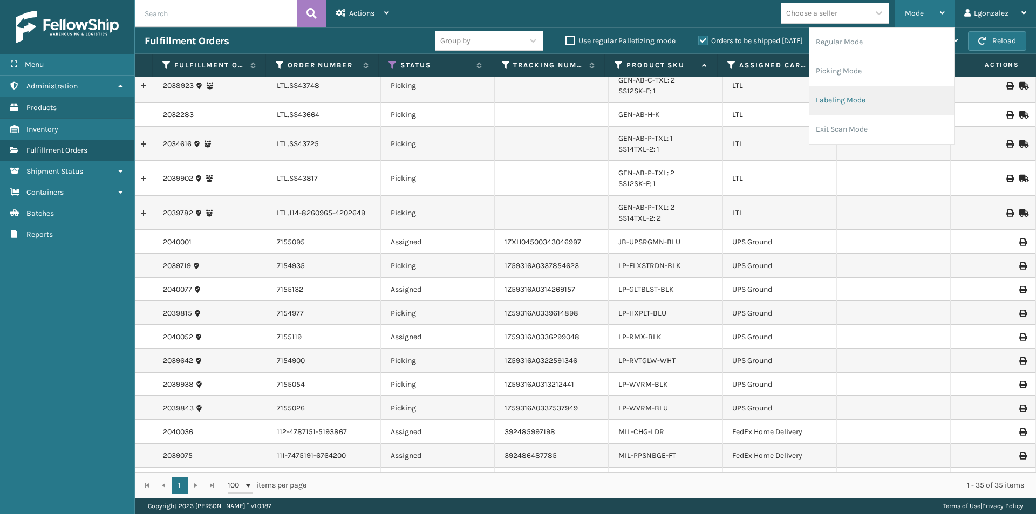
click at [896, 109] on li "Labeling Mode" at bounding box center [881, 100] width 145 height 29
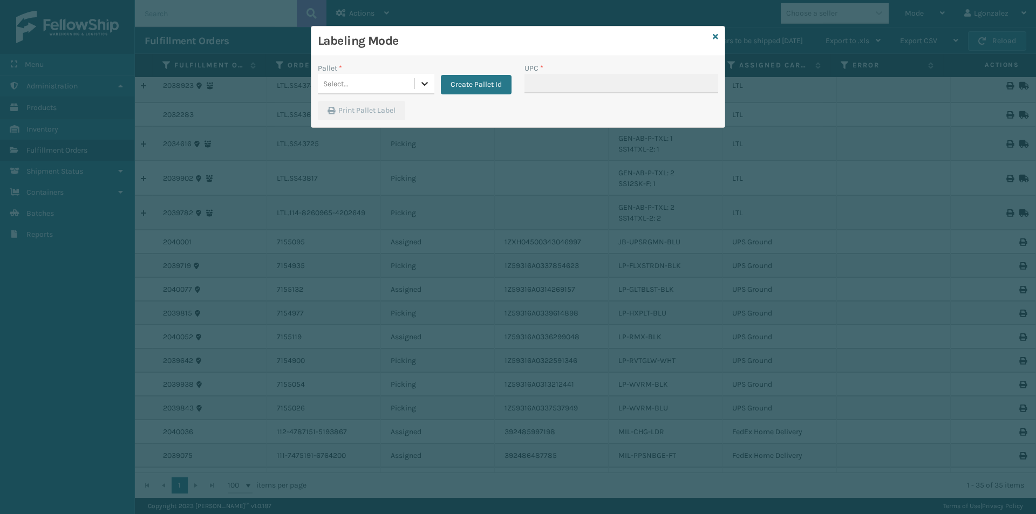
click at [415, 84] on div at bounding box center [424, 83] width 19 height 19
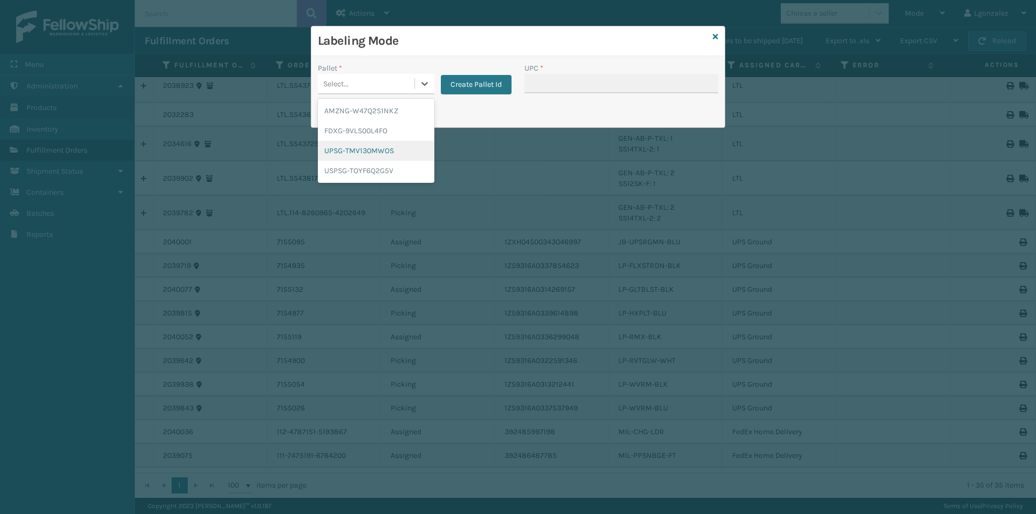
click at [377, 149] on div "UPSG-TMV130MWOS" at bounding box center [376, 151] width 117 height 20
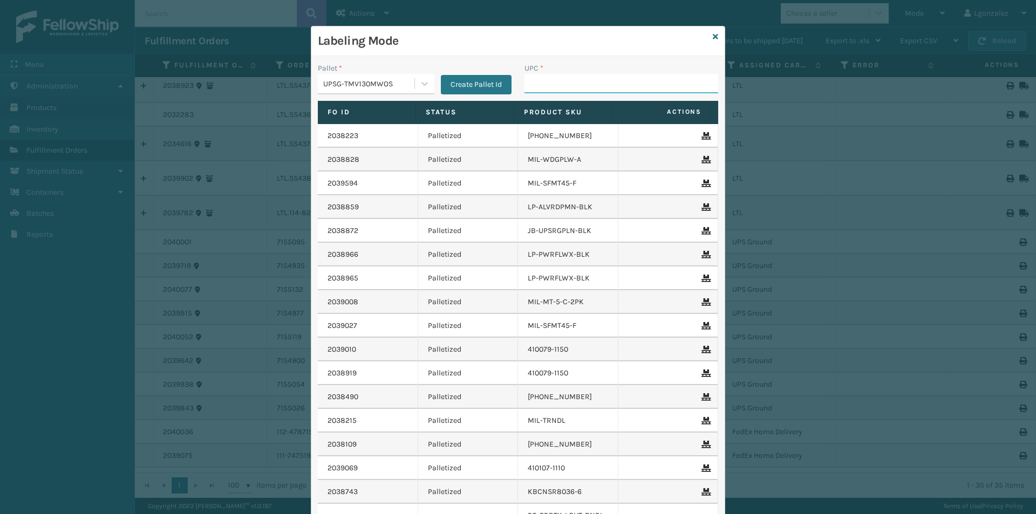
click at [570, 80] on input "UPC *" at bounding box center [621, 83] width 194 height 19
paste input "810090933276"
type input "810090933276"
click at [713, 36] on icon at bounding box center [714, 37] width 5 height 8
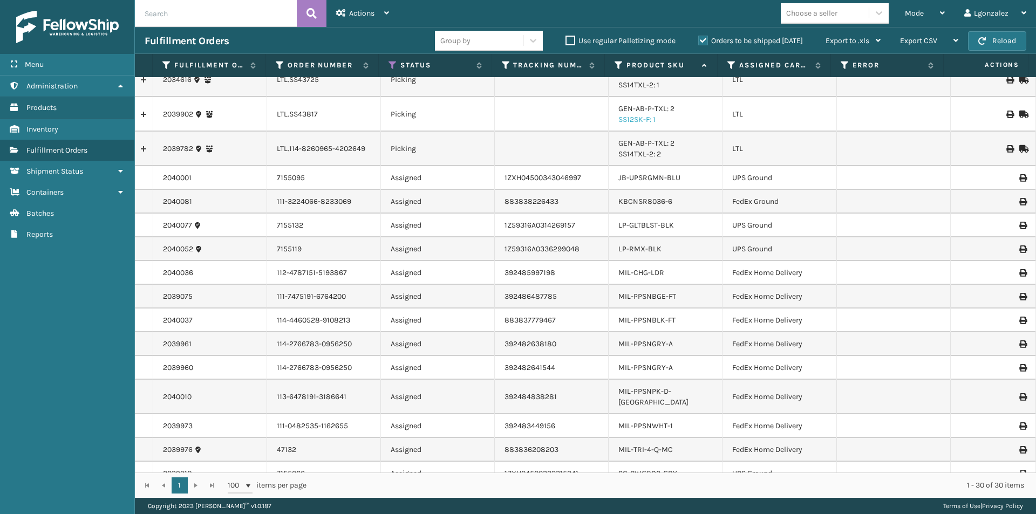
scroll to position [360, 0]
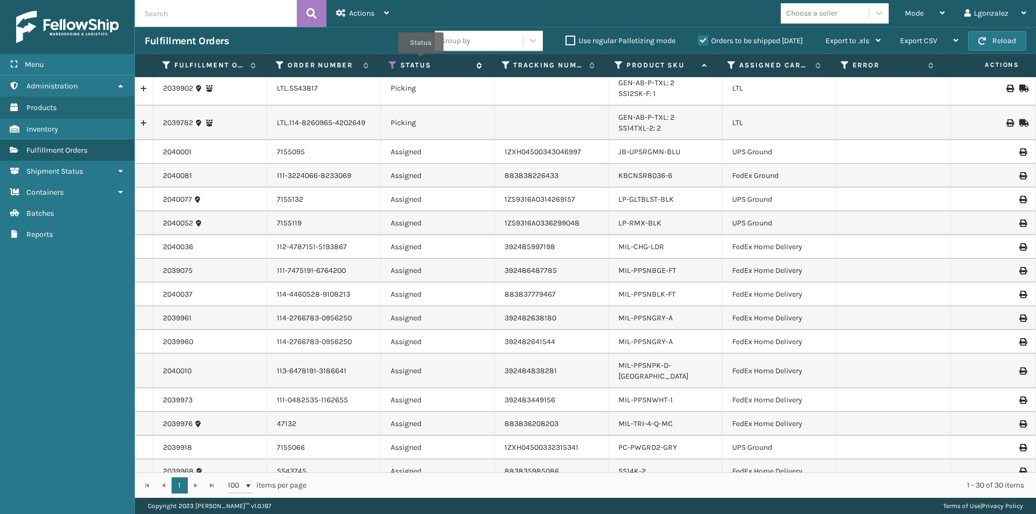
click at [421, 60] on label "Status" at bounding box center [435, 65] width 70 height 10
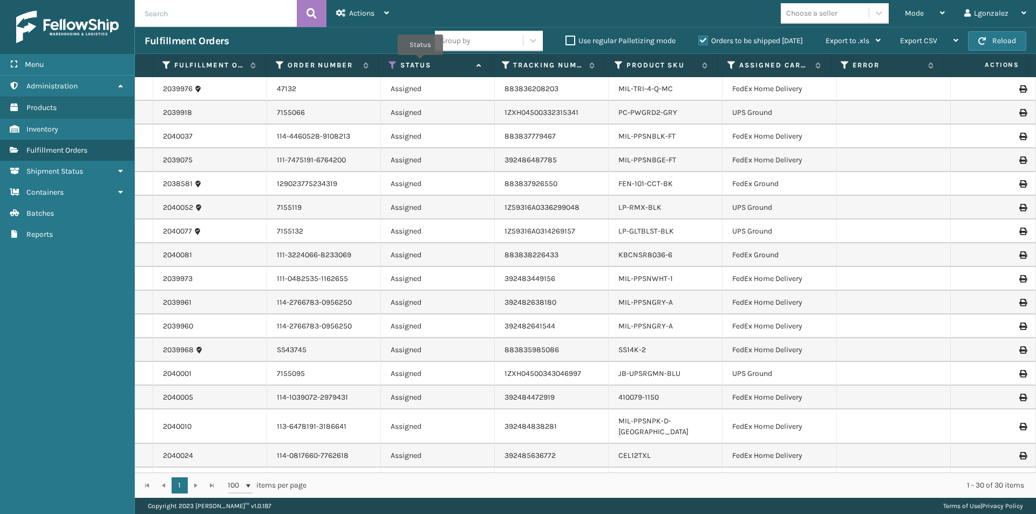
click at [420, 63] on label "Status" at bounding box center [435, 65] width 70 height 10
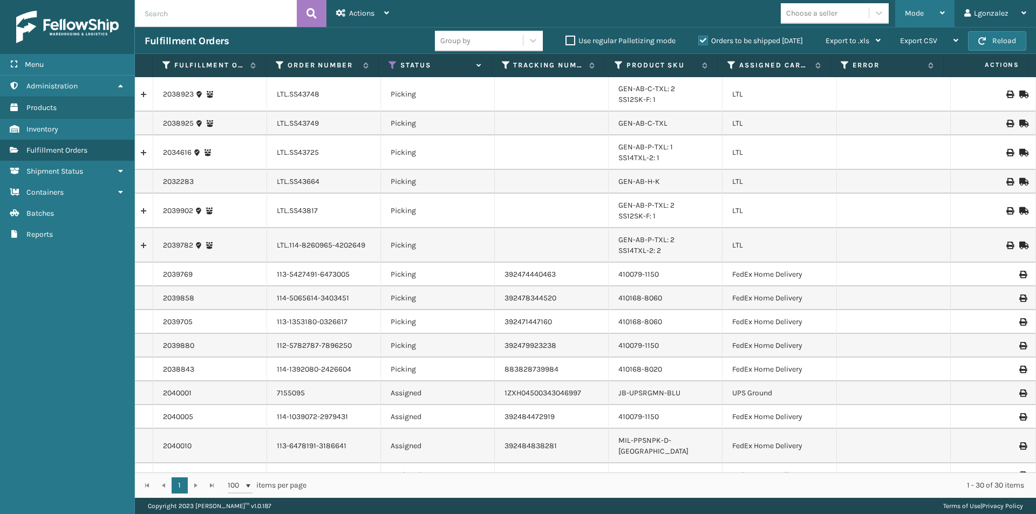
click at [922, 13] on span "Mode" at bounding box center [914, 13] width 19 height 9
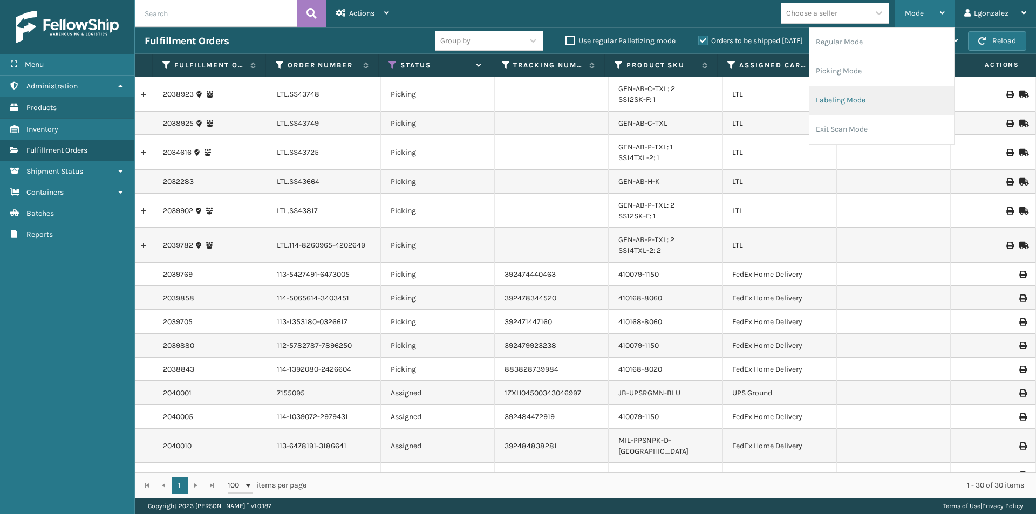
click at [873, 107] on li "Labeling Mode" at bounding box center [881, 100] width 145 height 29
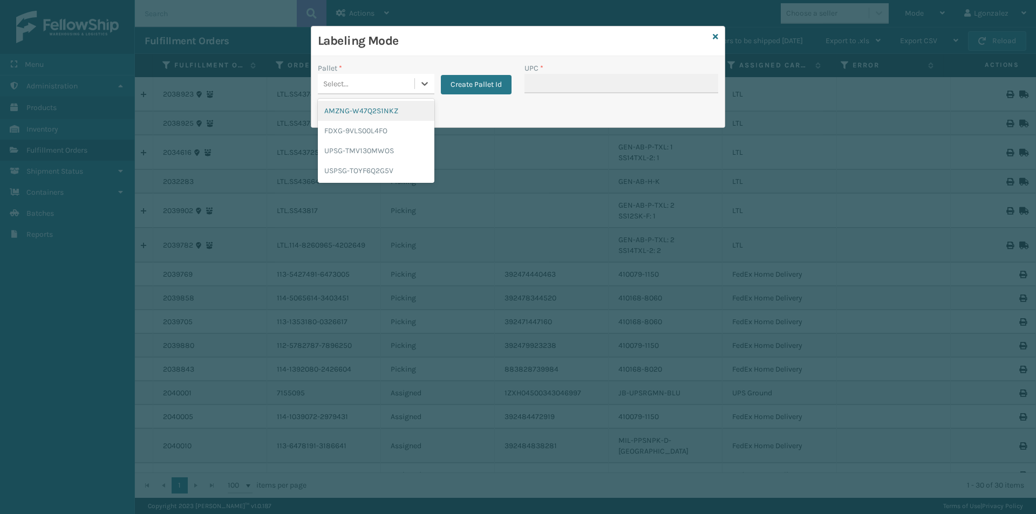
click at [411, 88] on div "Select..." at bounding box center [366, 84] width 97 height 18
click at [390, 135] on div "FDXG-9VLS00L4FO" at bounding box center [376, 131] width 117 height 20
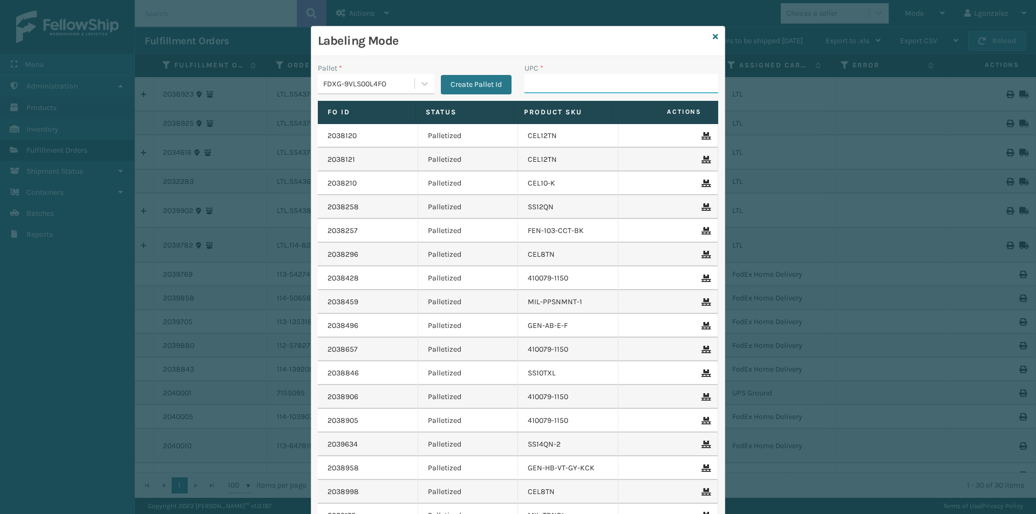
click at [539, 92] on input "UPC *" at bounding box center [621, 83] width 194 height 19
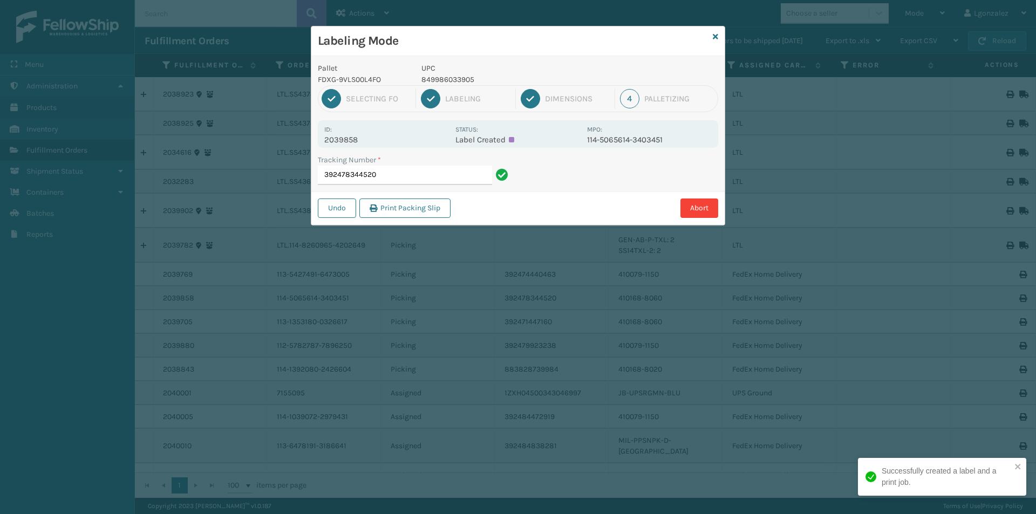
click at [467, 83] on p "849986033905" at bounding box center [500, 79] width 159 height 11
copy p "849986033905"
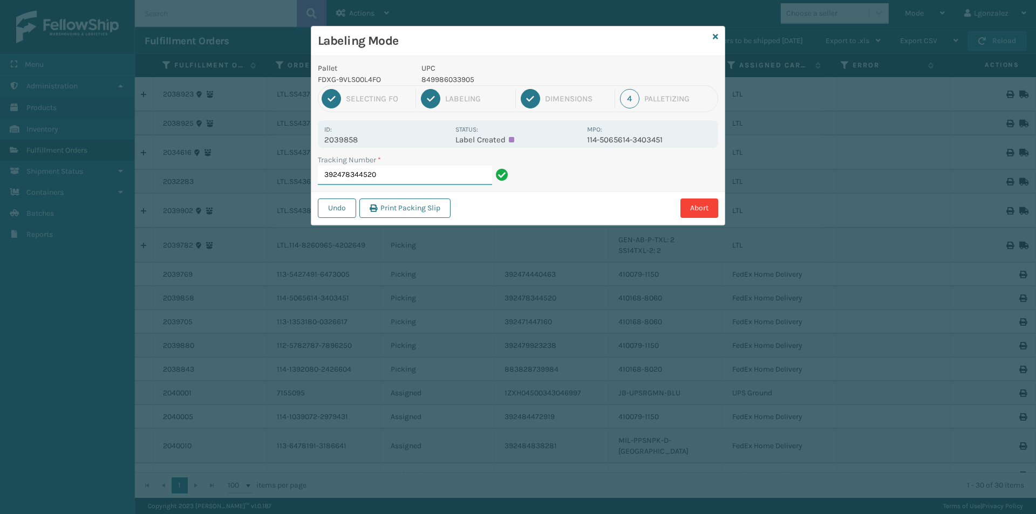
click at [430, 179] on input "392478344520" at bounding box center [405, 175] width 174 height 19
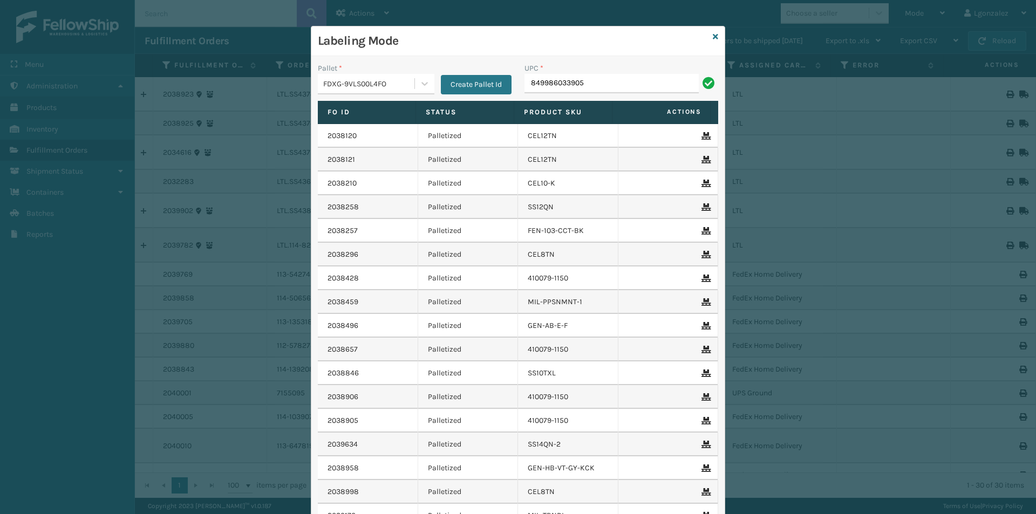
type input "849986033905"
click at [712, 33] on icon at bounding box center [714, 37] width 5 height 8
